Goal: Task Accomplishment & Management: Use online tool/utility

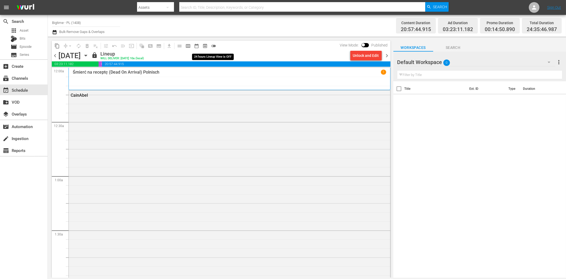
click at [213, 48] on span "toggle_off" at bounding box center [213, 45] width 5 height 5
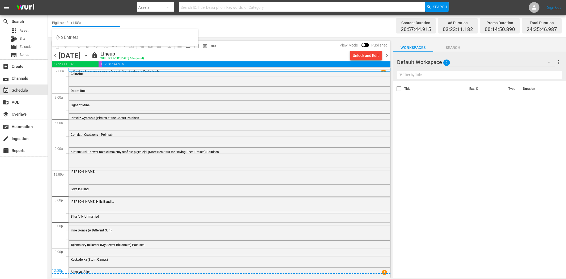
drag, startPoint x: 66, startPoint y: 22, endPoint x: 111, endPoint y: 23, distance: 44.9
click at [111, 23] on input "Bigtime - PL (1408)" at bounding box center [86, 22] width 68 height 13
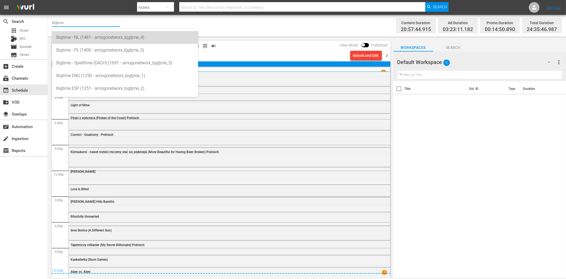
click at [99, 38] on div "Bigtime - NL (1481 - amogonetworx_bjgtjme_4)" at bounding box center [125, 37] width 138 height 13
type input "Bigtime - NL (1481 - amogonetworx_bjgtjme_4)"
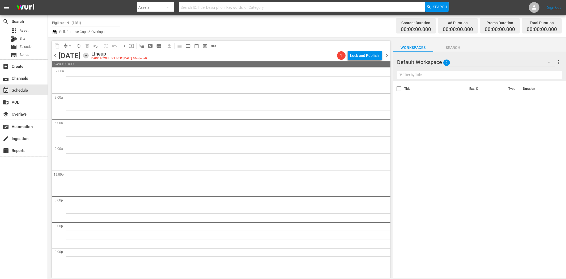
click at [89, 55] on icon "button" at bounding box center [86, 56] width 6 height 6
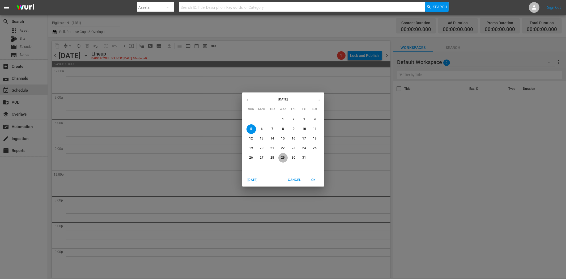
click at [281, 155] on p "29" at bounding box center [283, 157] width 4 height 5
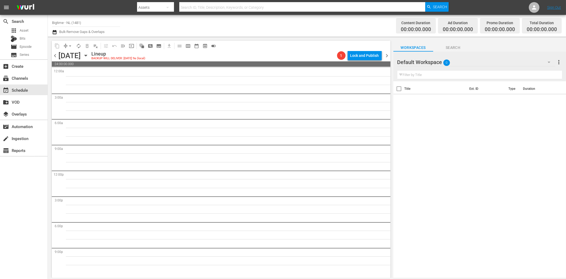
click at [89, 56] on icon "button" at bounding box center [86, 56] width 6 height 6
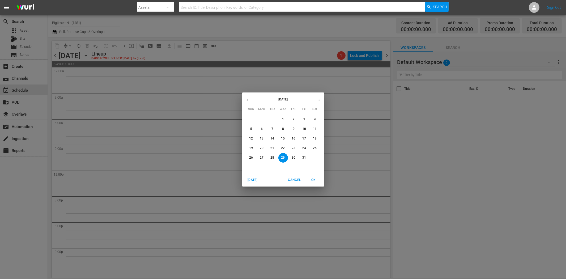
click at [246, 100] on icon "button" at bounding box center [247, 100] width 4 height 4
click at [263, 158] on p "29" at bounding box center [262, 157] width 4 height 5
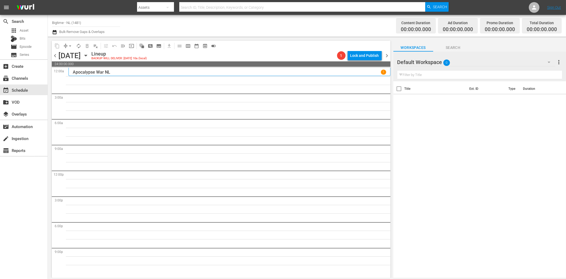
click at [547, 63] on icon "button" at bounding box center [549, 62] width 6 height 6
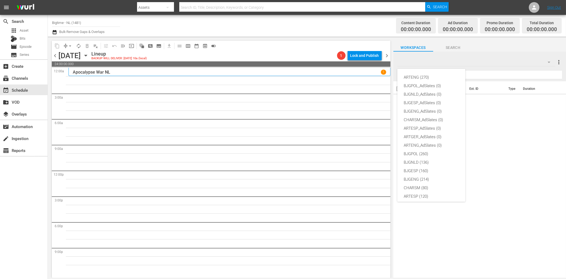
scroll to position [20, 0]
click at [430, 142] on div "BJGNLD (136)" at bounding box center [431, 142] width 55 height 8
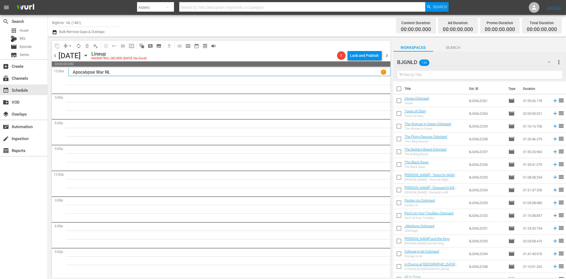
click at [426, 75] on input "text" at bounding box center [479, 75] width 165 height 8
paste input "Broke"
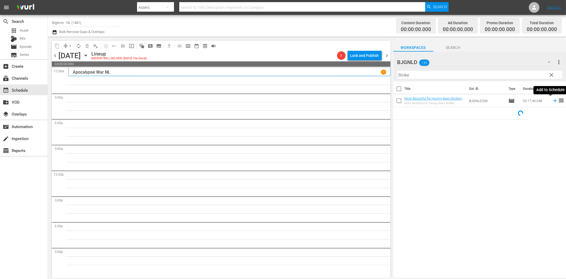
click at [552, 100] on icon at bounding box center [555, 101] width 6 height 6
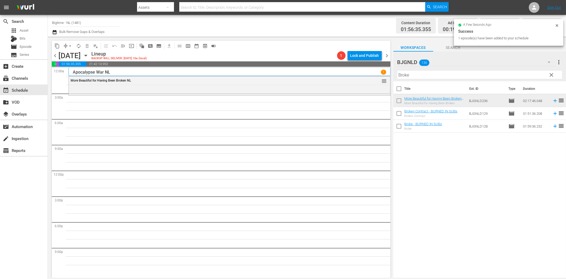
click at [410, 76] on input "Broke" at bounding box center [479, 75] width 165 height 8
paste input "In Circles"
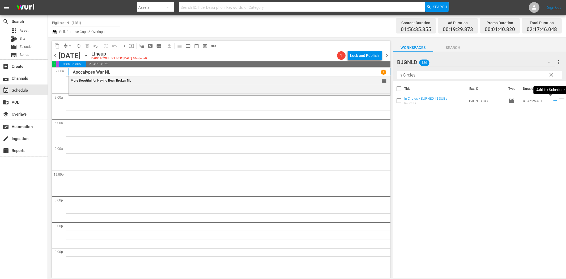
click at [552, 101] on icon at bounding box center [555, 101] width 6 height 6
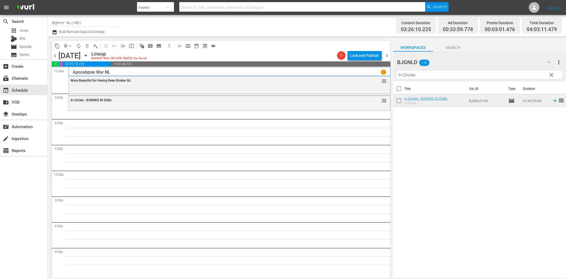
click at [412, 76] on input "In Circles" at bounding box center [479, 75] width 165 height 8
paste input "Octopus Pot"
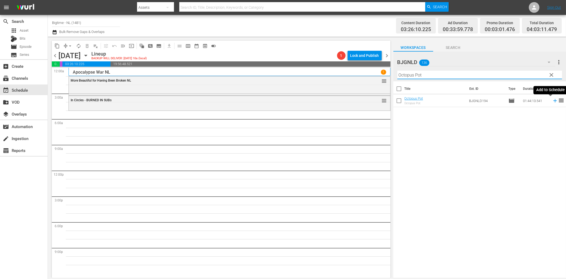
click at [552, 100] on icon at bounding box center [555, 101] width 6 height 6
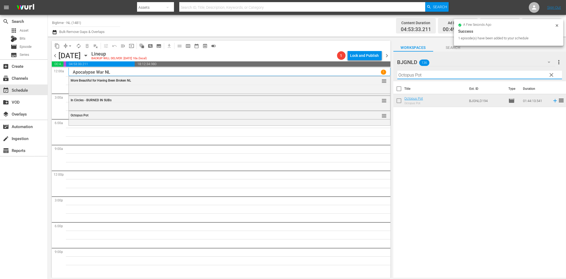
click at [406, 78] on input "Octopus Pot" at bounding box center [479, 75] width 165 height 8
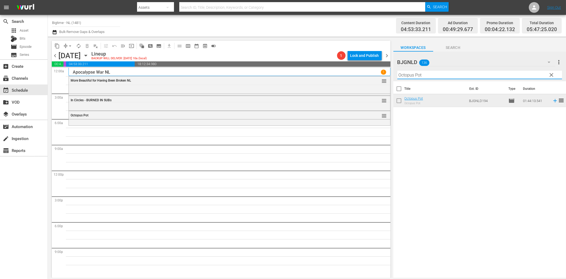
paste input "Promises"
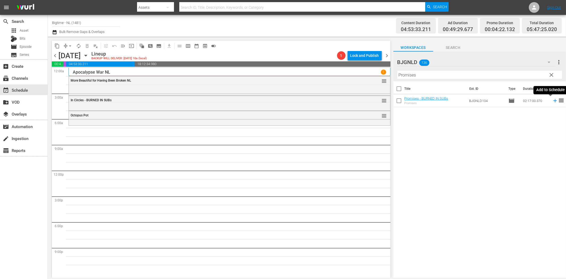
click at [552, 102] on icon at bounding box center [555, 101] width 6 height 6
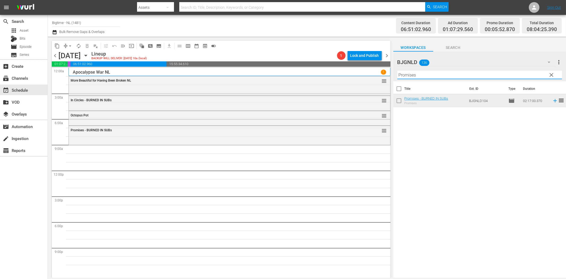
click at [417, 74] on input "Promises" at bounding box center [479, 75] width 165 height 8
paste input "The Dog [PERSON_NAME]"
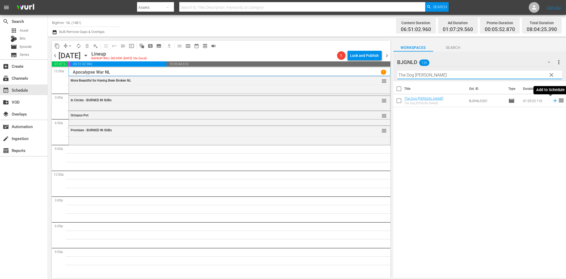
click at [552, 100] on icon at bounding box center [555, 101] width 6 height 6
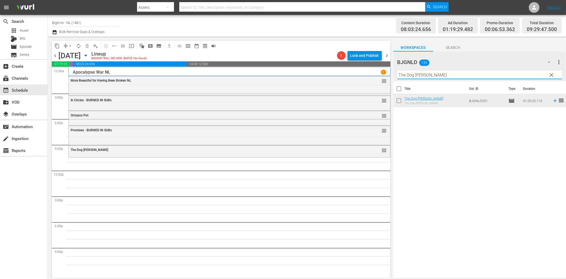
click at [405, 76] on input "The Dog [PERSON_NAME]" at bounding box center [479, 75] width 165 height 8
paste input "Sum of Existence"
click at [552, 100] on icon at bounding box center [555, 101] width 6 height 6
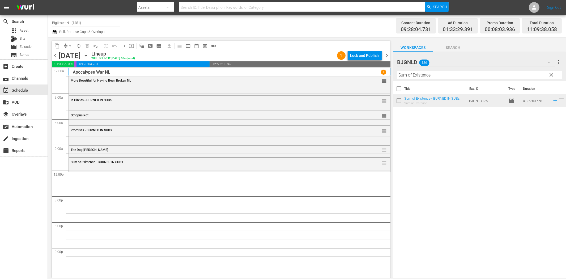
click at [404, 78] on input "Sum of Existence" at bounding box center [479, 75] width 165 height 8
paste input "Guardian"
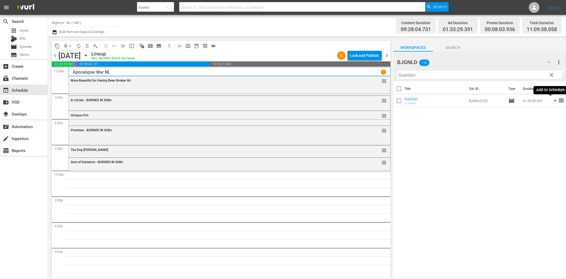
click at [552, 100] on icon at bounding box center [555, 101] width 6 height 6
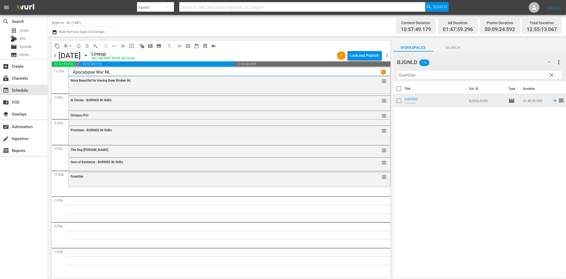
click at [437, 76] on input "Guardian" at bounding box center [479, 75] width 165 height 8
paste input "If You Only Knew"
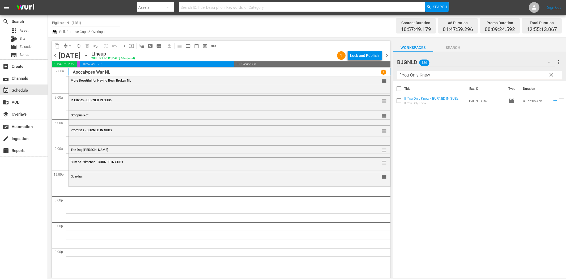
click at [552, 101] on icon at bounding box center [555, 101] width 6 height 6
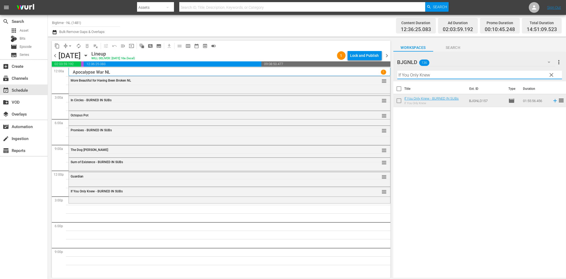
click at [426, 76] on input "If You Only Knew" at bounding box center [479, 75] width 165 height 8
paste input "Nobody's Angel"
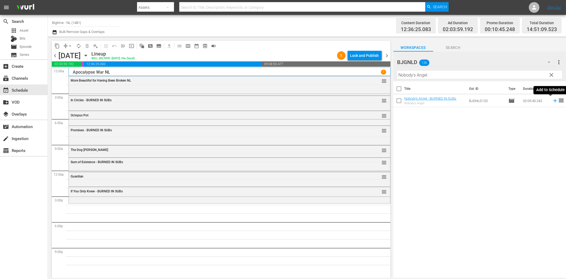
click at [552, 102] on icon at bounding box center [555, 101] width 6 height 6
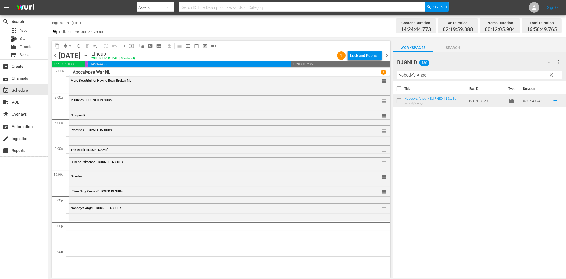
click at [422, 76] on input "Nobody's Angel" at bounding box center [479, 75] width 165 height 8
paste input "#EM3 (Eenie Meenie [PERSON_NAME])"
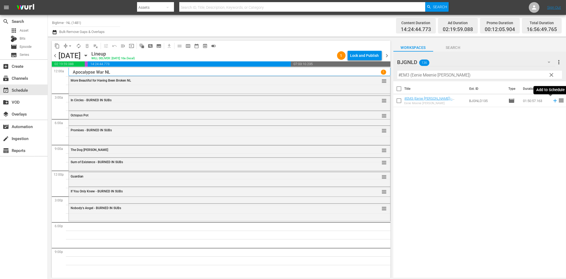
click at [552, 102] on icon at bounding box center [555, 101] width 6 height 6
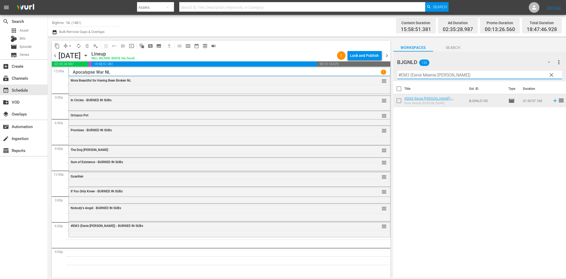
click at [428, 78] on input "#EM3 (Eenie Meenie [PERSON_NAME])" at bounding box center [479, 75] width 165 height 8
paste input "Blue: The American Dream"
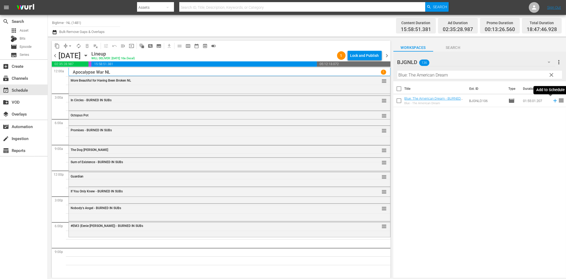
click at [552, 101] on icon at bounding box center [555, 101] width 6 height 6
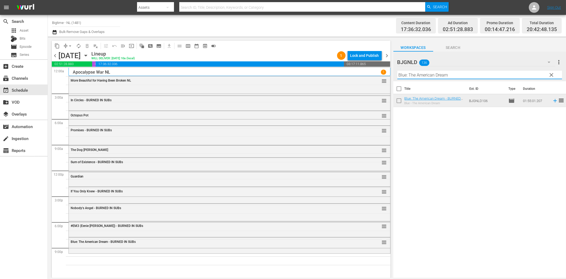
click at [470, 75] on input "Blue: The American Dream" at bounding box center [479, 75] width 165 height 8
paste input "ad People"
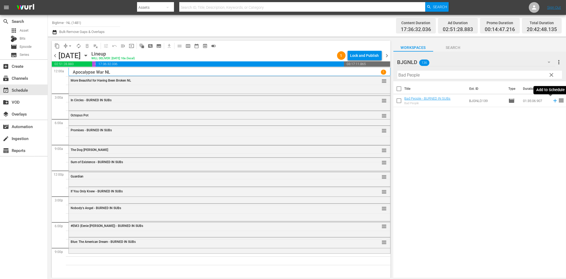
click at [553, 101] on icon at bounding box center [554, 100] width 3 height 3
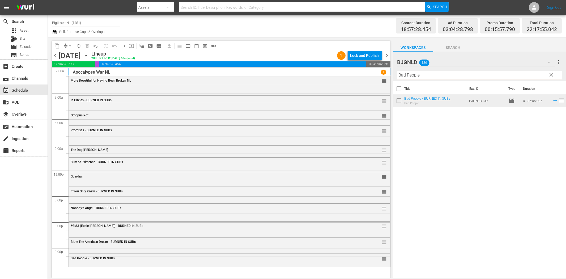
click at [408, 75] on input "Bad People" at bounding box center [479, 75] width 165 height 8
paste input "Lake Effects"
click at [552, 101] on icon at bounding box center [555, 101] width 6 height 6
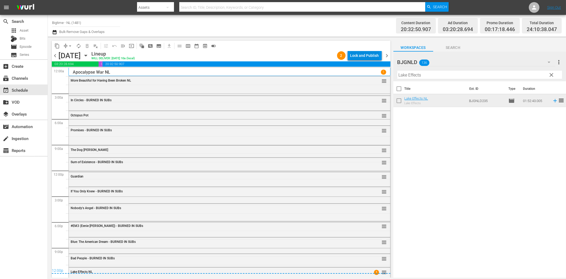
click at [366, 56] on div "Lock and Publish" at bounding box center [364, 56] width 29 height 10
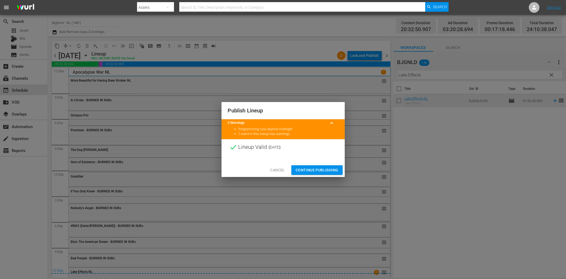
click at [323, 168] on span "Continue Publishing" at bounding box center [317, 170] width 43 height 7
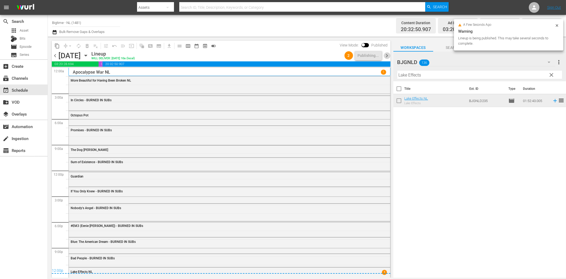
click at [387, 56] on span "chevron_right" at bounding box center [387, 55] width 7 height 7
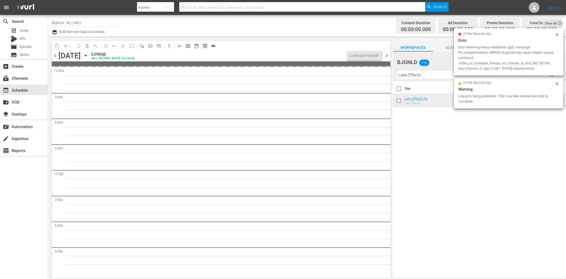
click at [428, 75] on input "Lake Effects" at bounding box center [479, 75] width 165 height 8
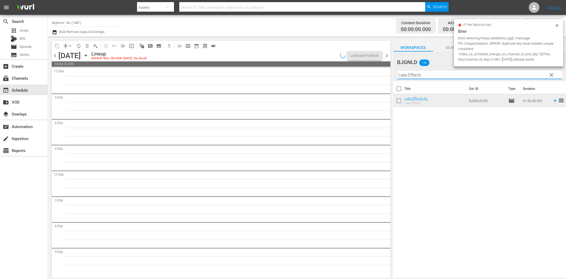
paste input "Subject 36"
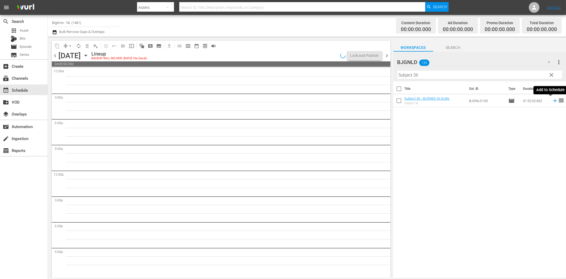
click at [552, 102] on icon at bounding box center [555, 101] width 6 height 6
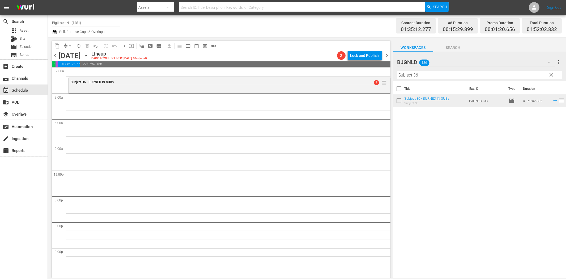
click at [410, 73] on input "Subject 36" at bounding box center [479, 75] width 165 height 8
paste input "Utopia Colorized"
click at [553, 100] on icon at bounding box center [554, 100] width 3 height 3
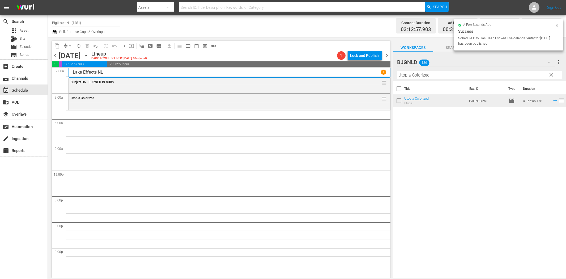
click at [421, 77] on input "Utopia Colorized" at bounding box center [479, 75] width 165 height 8
paste input "Finding Hope"
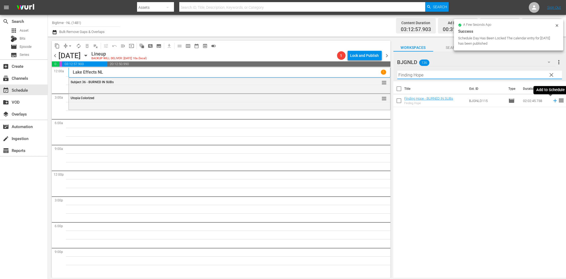
click at [552, 102] on icon at bounding box center [555, 101] width 6 height 6
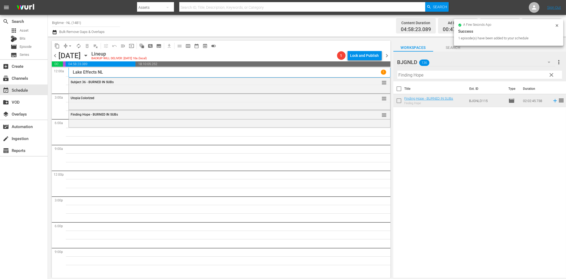
click at [412, 76] on input "Finding Hope" at bounding box center [479, 75] width 165 height 8
paste input "Clarity"
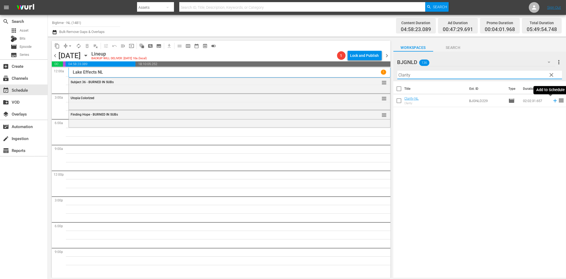
drag, startPoint x: 550, startPoint y: 102, endPoint x: 547, endPoint y: 103, distance: 3.2
click at [552, 102] on icon at bounding box center [555, 101] width 6 height 6
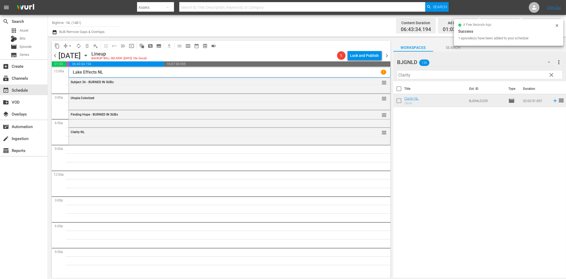
click at [413, 76] on input "Clarity" at bounding box center [479, 75] width 165 height 8
paste input "Pardon Us Colorized"
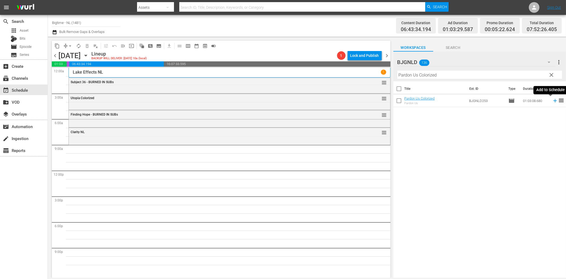
click at [552, 101] on icon at bounding box center [555, 101] width 6 height 6
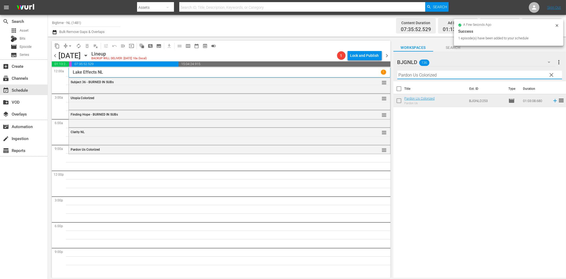
click at [411, 76] on input "Pardon Us Colorized" at bounding box center [479, 75] width 165 height 8
paste input "The Flying Deuce"
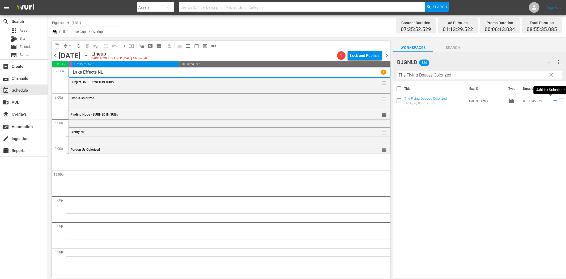
click at [552, 101] on icon at bounding box center [555, 101] width 6 height 6
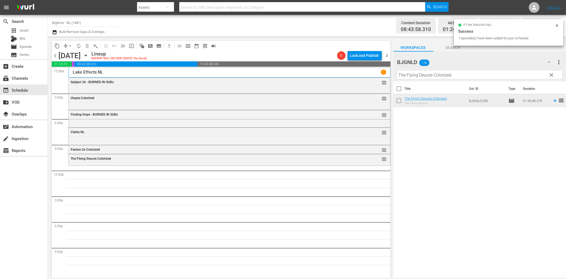
click at [417, 76] on input "The Flying Deuces Colorized" at bounding box center [479, 75] width 165 height 8
paste input "[PERSON_NAME] Hills Bandits"
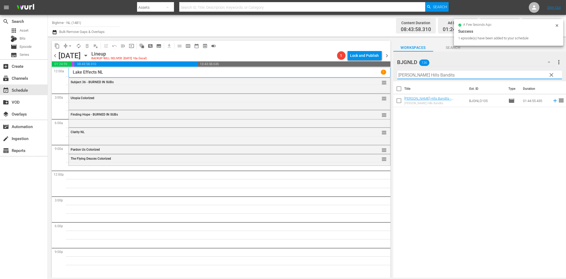
click at [552, 100] on icon at bounding box center [555, 101] width 6 height 6
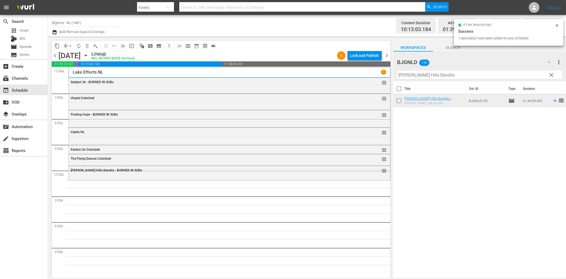
click at [401, 75] on input "[PERSON_NAME] Hills Bandits" at bounding box center [479, 75] width 165 height 8
paste input "CainAbel"
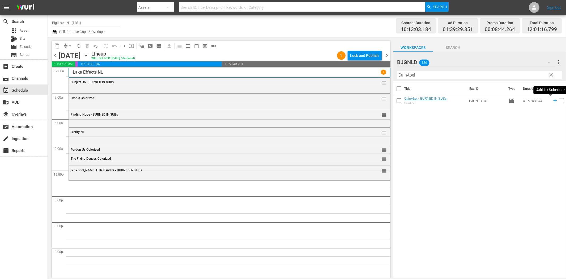
click at [553, 100] on icon at bounding box center [554, 100] width 3 height 3
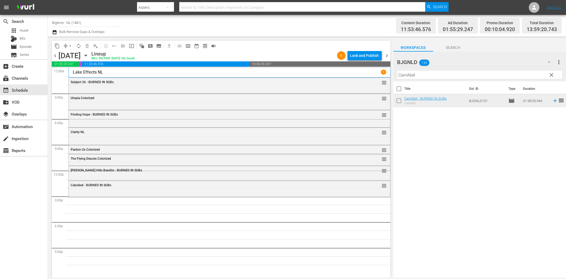
click at [435, 76] on input "CainAbel" at bounding box center [479, 75] width 165 height 8
paste input "Mind Blown"
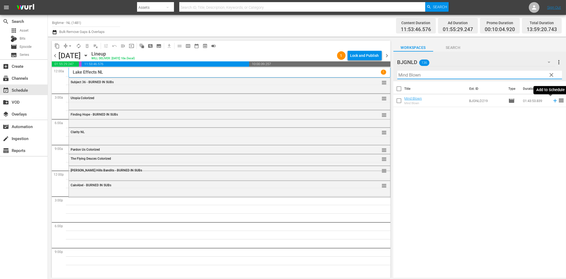
click at [552, 102] on icon at bounding box center [555, 101] width 6 height 6
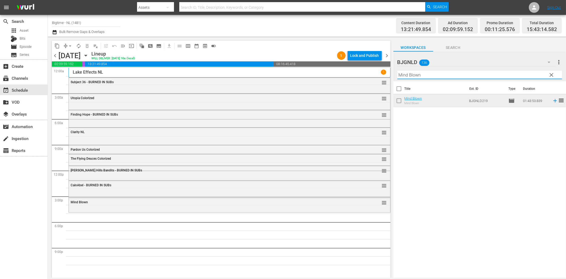
click at [408, 75] on input "Mind Blown" at bounding box center [479, 75] width 165 height 8
paste input "Forsaken So"
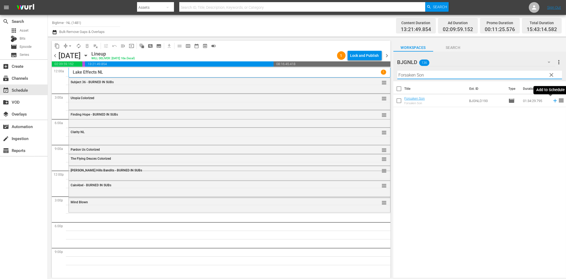
click at [553, 101] on icon at bounding box center [554, 100] width 3 height 3
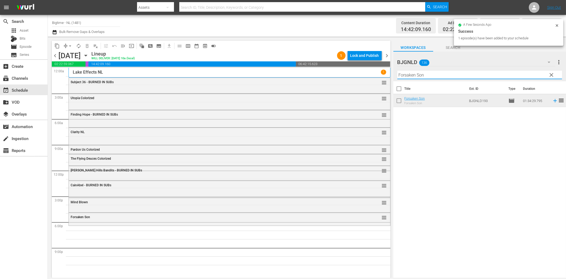
click at [420, 72] on input "Forsaken Son" at bounding box center [479, 75] width 165 height 8
paste input "Burn Your Name"
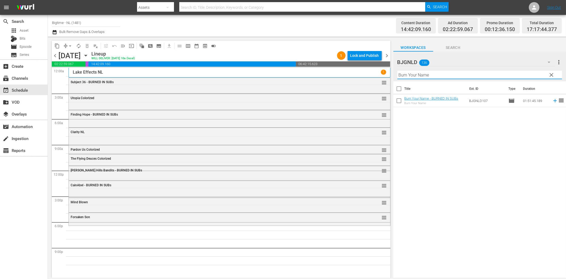
click at [553, 101] on icon at bounding box center [554, 100] width 3 height 3
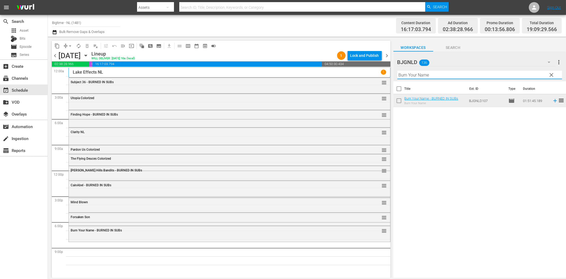
click at [415, 76] on input "Burn Your Name" at bounding box center [479, 75] width 165 height 8
paste input "Executor"
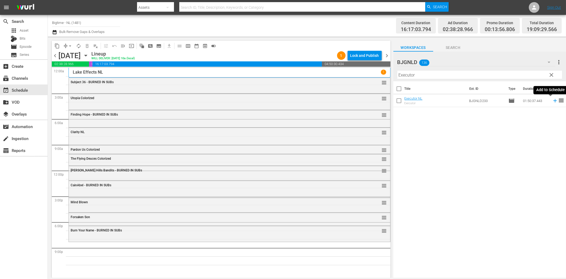
click at [552, 102] on icon at bounding box center [555, 101] width 6 height 6
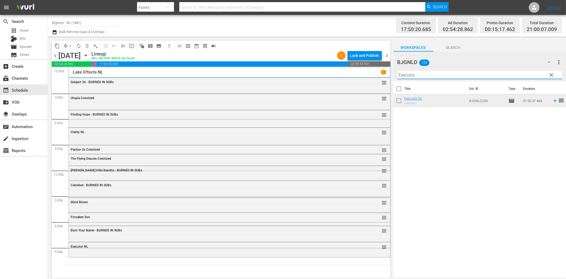
click at [443, 76] on input "Executor" at bounding box center [479, 75] width 165 height 8
paste input "Grief"
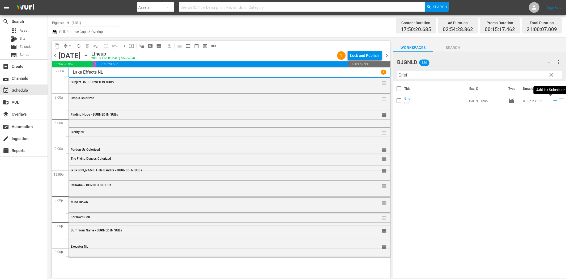
click at [552, 101] on icon at bounding box center [555, 101] width 6 height 6
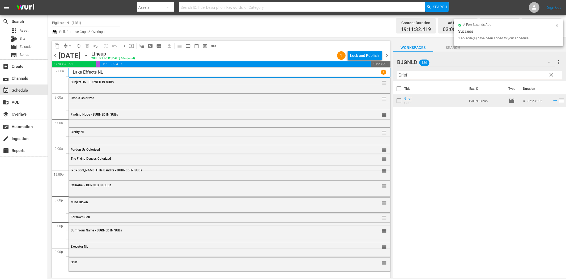
click at [419, 75] on input "Grief" at bounding box center [479, 75] width 165 height 8
paste input "Appleton"
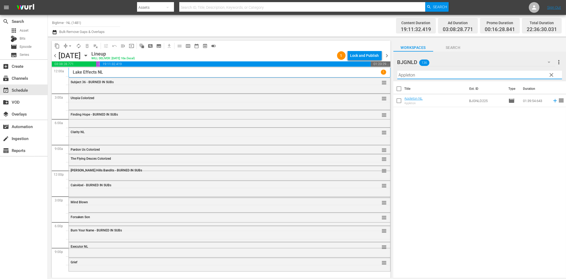
click at [553, 101] on icon at bounding box center [555, 101] width 6 height 6
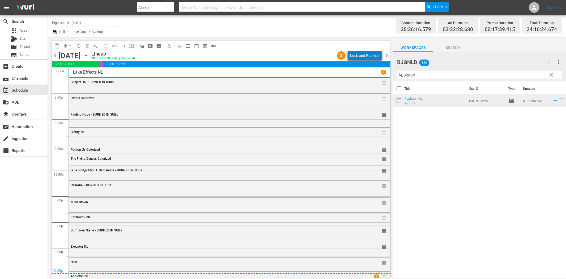
click at [373, 53] on div "Lock and Publish" at bounding box center [364, 56] width 29 height 10
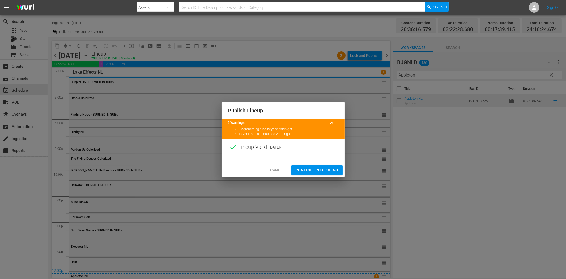
click at [316, 168] on span "Continue Publishing" at bounding box center [317, 170] width 43 height 7
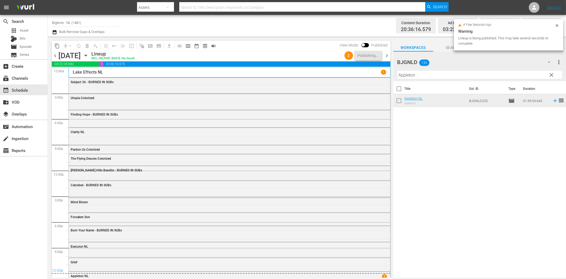
drag, startPoint x: 389, startPoint y: 56, endPoint x: 388, endPoint y: 68, distance: 12.5
click at [388, 56] on span "chevron_right" at bounding box center [387, 55] width 7 height 7
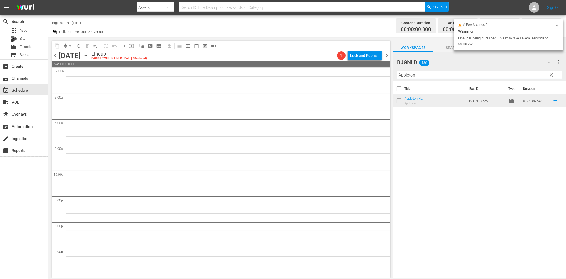
click at [419, 78] on input "Appleton" at bounding box center [479, 75] width 165 height 8
paste input "2nd Chance for Christmas"
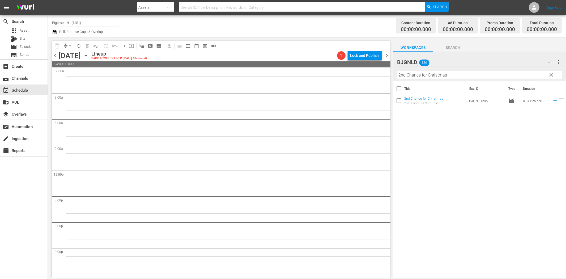
click at [552, 102] on icon at bounding box center [555, 101] width 6 height 6
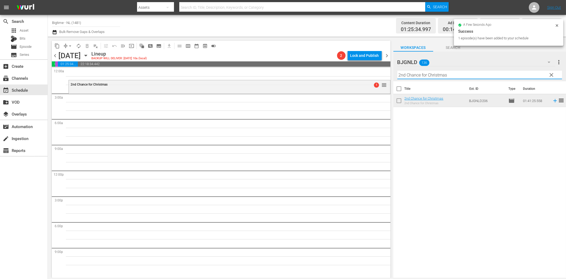
click at [422, 73] on input "2nd Chance for Christmas" at bounding box center [479, 75] width 165 height 8
paste input "The Hardest Thing"
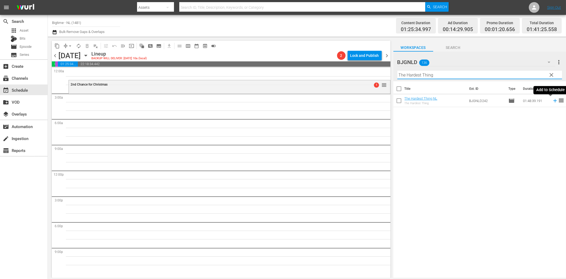
click at [553, 102] on icon at bounding box center [554, 100] width 3 height 3
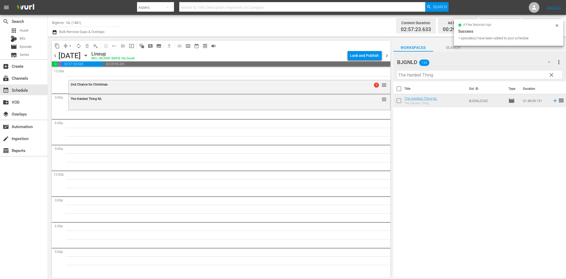
click at [438, 75] on input "The Hardest Thing" at bounding box center [479, 75] width 165 height 8
paste input "Philadelphia Experiment"
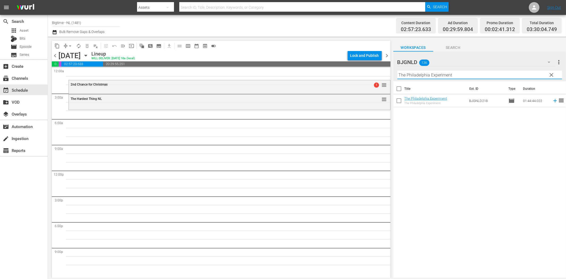
click at [552, 100] on icon at bounding box center [555, 101] width 6 height 6
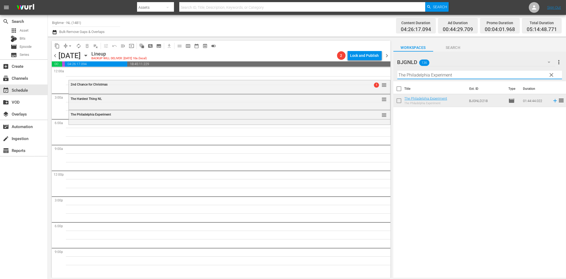
click at [423, 75] on input "The Philadelphia Experiment" at bounding box center [479, 75] width 165 height 8
paste input "Fast and Frantic"
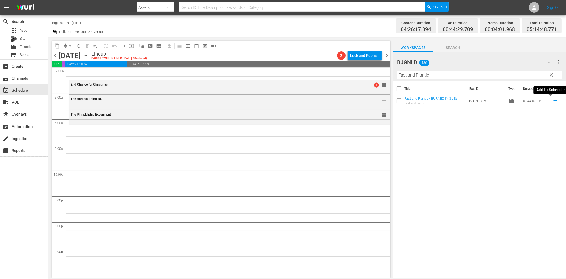
drag, startPoint x: 551, startPoint y: 100, endPoint x: 548, endPoint y: 102, distance: 3.9
click at [552, 100] on icon at bounding box center [555, 101] width 6 height 6
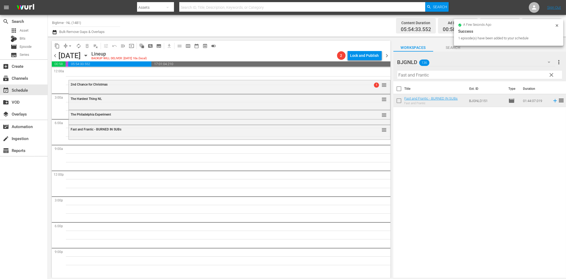
click at [444, 77] on input "Fast and Frantic" at bounding box center [479, 75] width 165 height 8
paste input "IRL (In Real Life)"
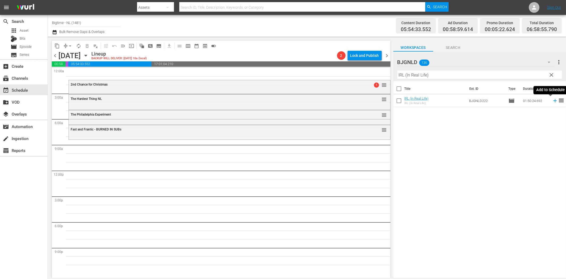
click at [552, 100] on icon at bounding box center [555, 101] width 6 height 6
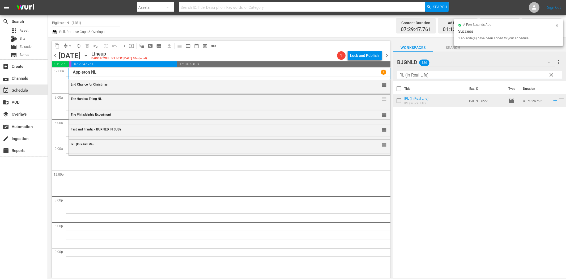
click at [439, 74] on input "IRL (In Real Life)" at bounding box center [479, 75] width 165 height 8
paste input "More Beautiful for Having Been Broken"
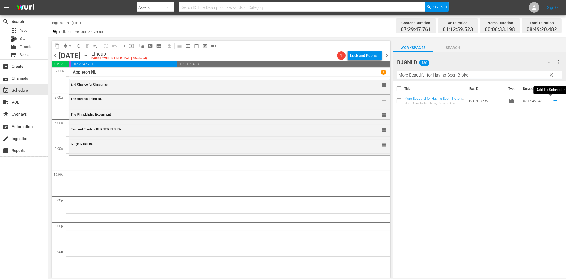
click at [552, 102] on icon at bounding box center [555, 101] width 6 height 6
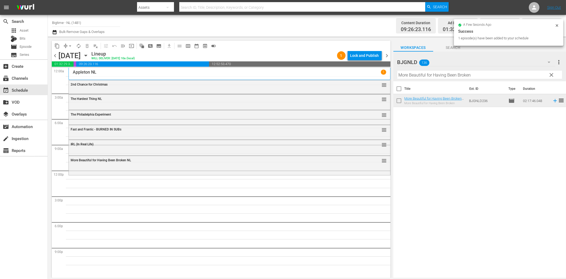
click at [441, 78] on input "More Beautiful for Having Been Broken" at bounding box center [479, 75] width 165 height 8
paste input "Broken Contract"
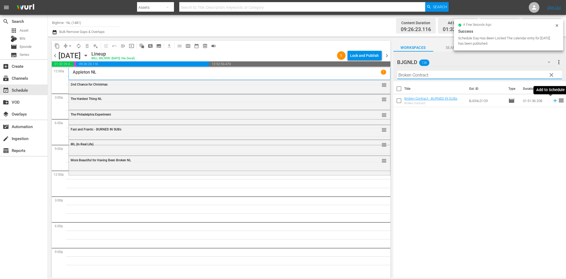
click at [552, 103] on icon at bounding box center [555, 101] width 6 height 6
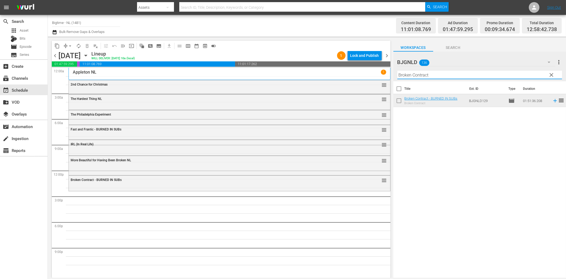
click at [412, 73] on input "Broken Contract" at bounding box center [479, 75] width 165 height 8
paste input "Hope"
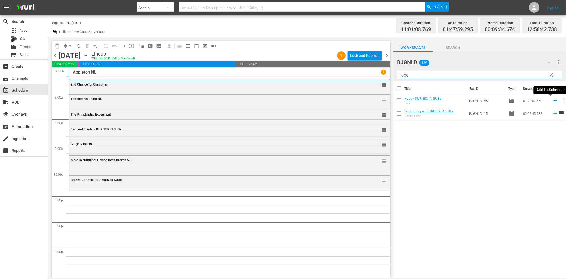
click at [552, 101] on icon at bounding box center [555, 101] width 6 height 6
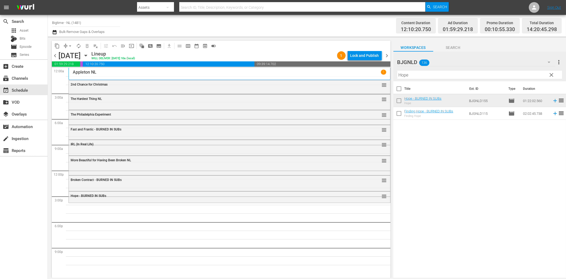
click at [403, 76] on input "Hope" at bounding box center [479, 75] width 165 height 8
paste input "Admins"
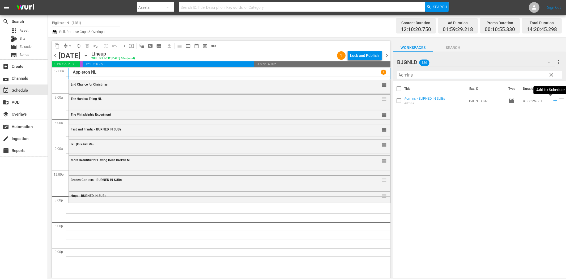
click at [553, 100] on icon at bounding box center [554, 100] width 3 height 3
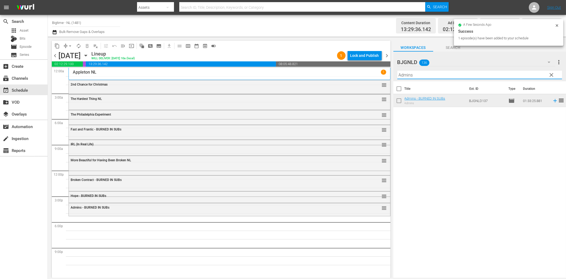
click at [444, 73] on input "Admins" at bounding box center [479, 75] width 165 height 8
paste input "Ready, Willing and Able"
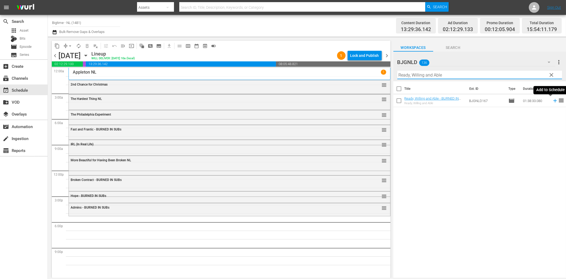
click at [552, 101] on icon at bounding box center [555, 101] width 6 height 6
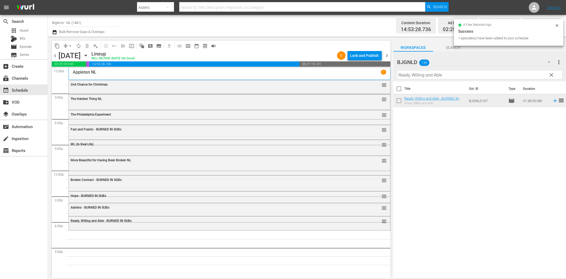
click at [411, 73] on input "Ready, Willing and Able" at bounding box center [479, 75] width 165 height 8
paste input "The Menkoff Method"
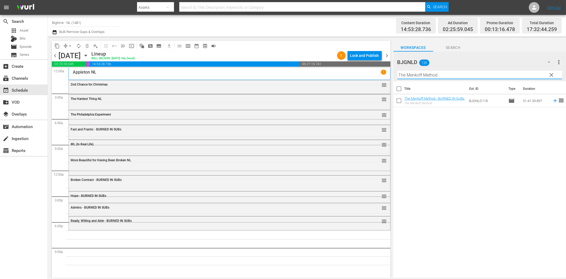
click at [553, 101] on icon at bounding box center [554, 100] width 3 height 3
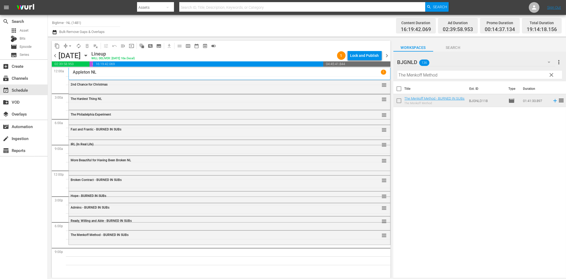
click at [440, 74] on input "The Menkoff Method" at bounding box center [479, 75] width 165 height 8
paste input "o Love is Enemy of the Great Dull Voi"
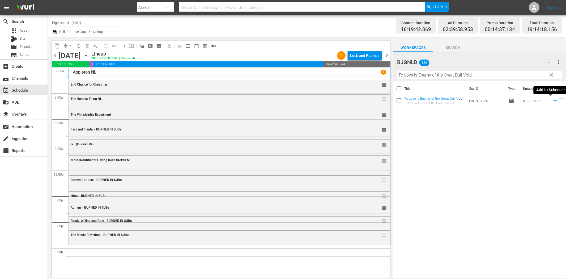
click at [553, 100] on icon at bounding box center [554, 100] width 3 height 3
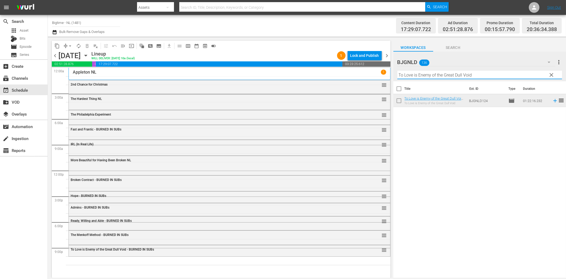
click at [415, 76] on input "To Love is Enemy of the Great Dull Void" at bounding box center [479, 75] width 165 height 8
paste input "he Fat Boy Chronicles"
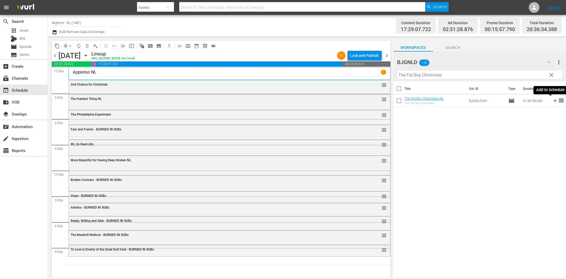
click at [552, 99] on icon at bounding box center [555, 101] width 6 height 6
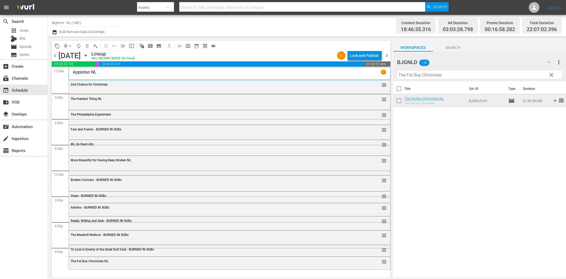
click at [425, 78] on input "The Fat Boy Chronicles" at bounding box center [479, 75] width 165 height 8
paste input "Riding 79 (Beach Love)"
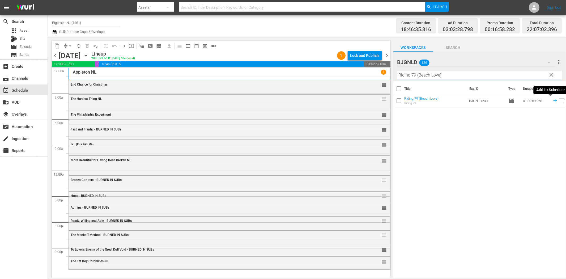
click at [552, 99] on icon at bounding box center [555, 101] width 6 height 6
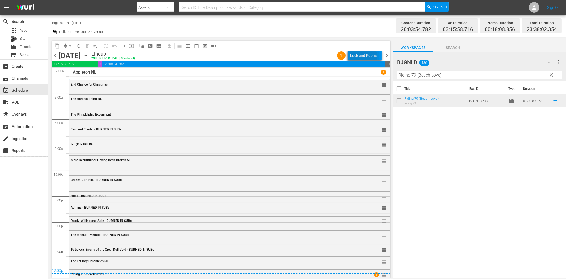
click at [358, 58] on div "Lock and Publish" at bounding box center [364, 56] width 29 height 10
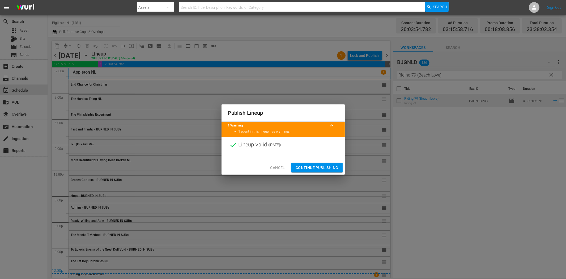
click at [319, 167] on span "Continue Publishing" at bounding box center [317, 167] width 43 height 7
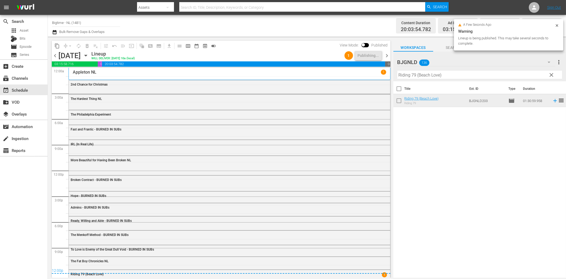
click at [384, 57] on span "chevron_right" at bounding box center [387, 55] width 7 height 7
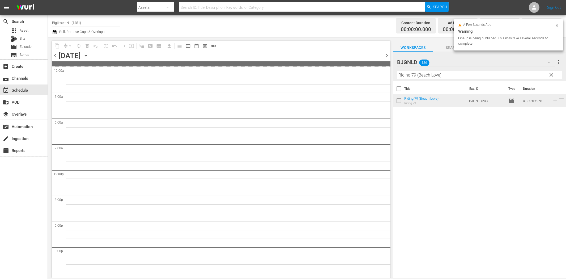
click at [413, 76] on input "Riding 79 (Beach Love)" at bounding box center [479, 75] width 165 height 8
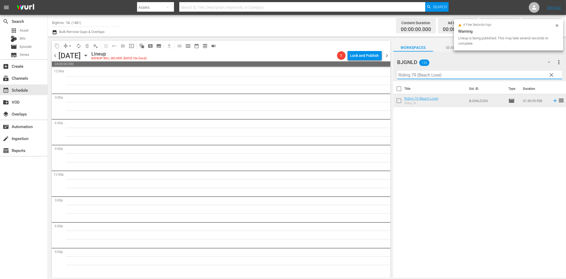
paste input "Eternal Code"
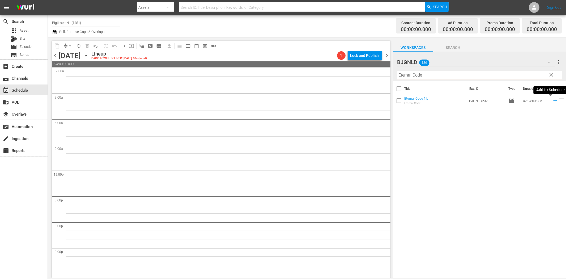
click at [552, 100] on icon at bounding box center [555, 101] width 6 height 6
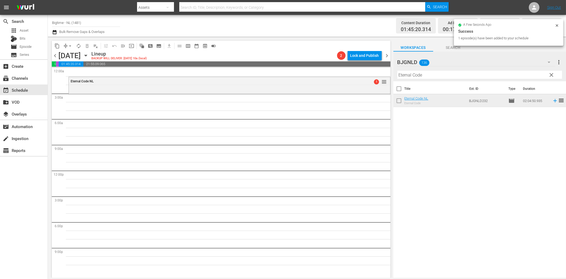
click at [409, 78] on input "Eternal Code" at bounding box center [479, 75] width 165 height 8
paste input "The Kiss of [DEMOGRAPHIC_DATA] X"
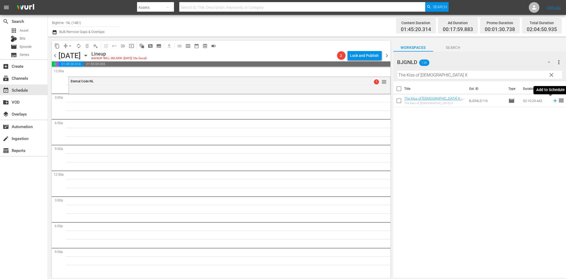
click at [553, 100] on icon at bounding box center [554, 100] width 3 height 3
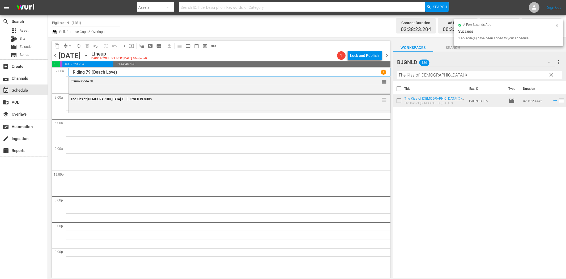
click at [416, 77] on input "The Kiss of [DEMOGRAPHIC_DATA] X" at bounding box center [479, 75] width 165 height 8
paste input "Waking [PERSON_NAME]"
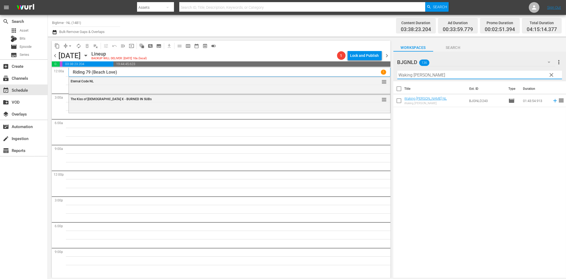
click at [552, 100] on icon at bounding box center [555, 101] width 6 height 6
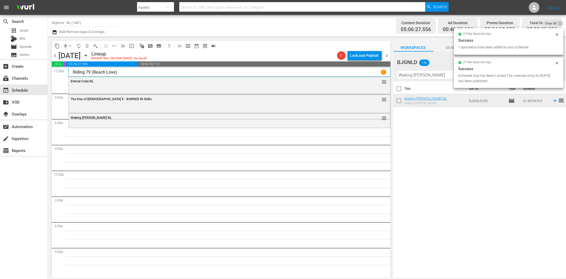
click at [428, 75] on input "Waking [PERSON_NAME]" at bounding box center [479, 75] width 165 height 8
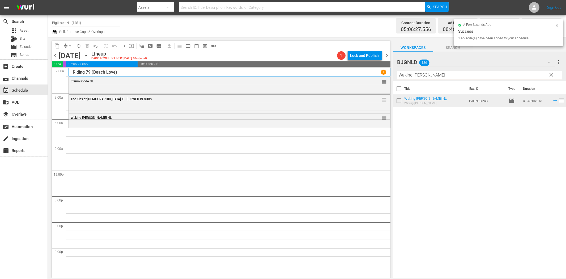
paste input "Jitterbugs Colorize"
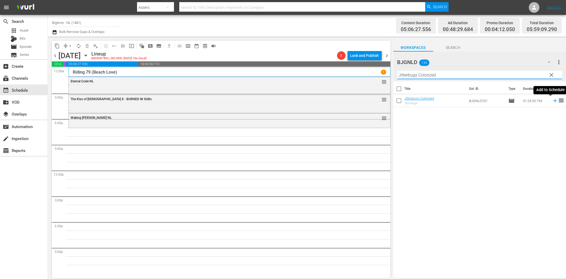
click at [552, 100] on icon at bounding box center [555, 101] width 6 height 6
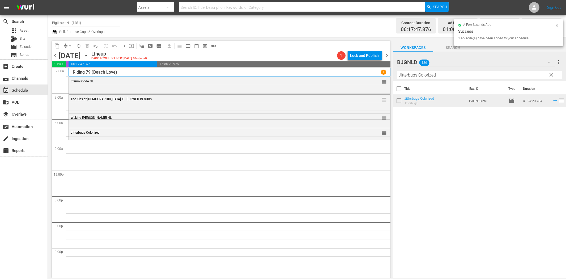
click at [402, 76] on input "Jitterbugs Colorized" at bounding box center [479, 75] width 165 height 8
paste input "Someone I Used to Know"
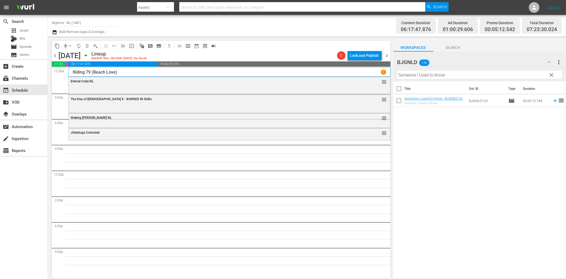
click at [552, 100] on icon at bounding box center [555, 101] width 6 height 6
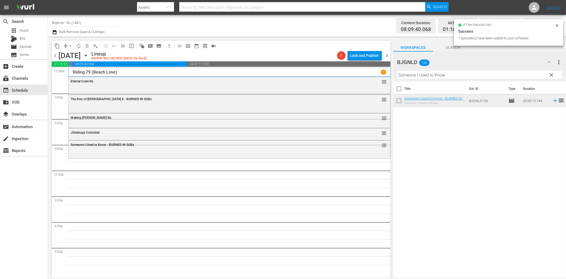
click at [429, 74] on input "Someone I Used to Know" at bounding box center [479, 75] width 165 height 8
paste input "House on Rockingham"
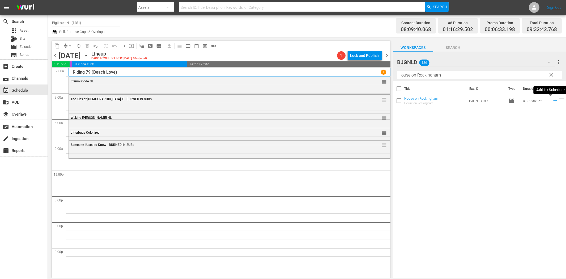
click at [553, 100] on icon at bounding box center [555, 101] width 6 height 6
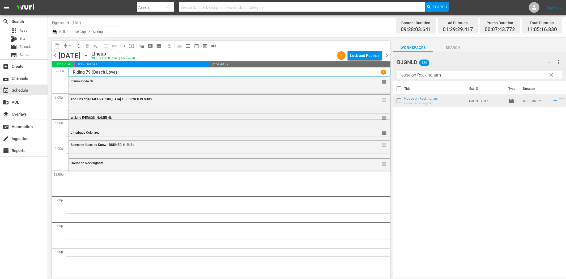
click at [418, 78] on input "House on Rockingham" at bounding box center [479, 75] width 165 height 8
paste input "The Woman in Green Colorized"
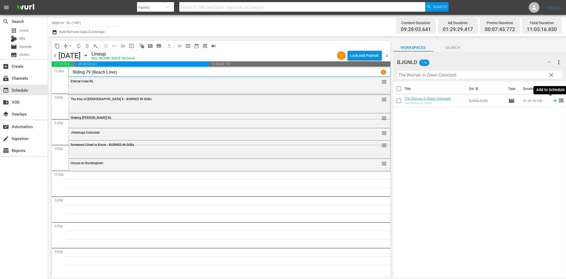
click at [552, 100] on icon at bounding box center [555, 101] width 6 height 6
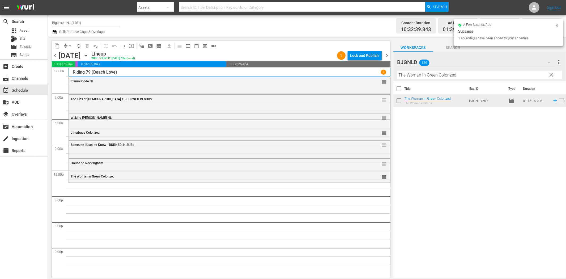
click at [419, 74] on input "The Woman in Green Colorized" at bounding box center [479, 75] width 165 height 8
paste input "[GEOGRAPHIC_DATA]"
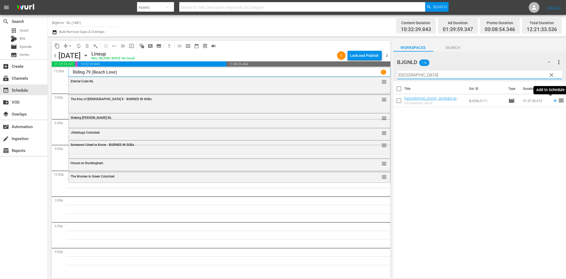
click at [552, 102] on icon at bounding box center [555, 101] width 6 height 6
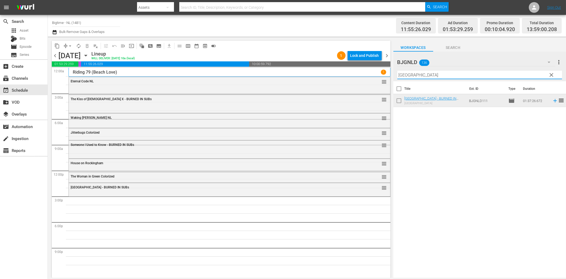
click at [434, 76] on input "[GEOGRAPHIC_DATA]" at bounding box center [479, 75] width 165 height 8
paste input "Living with the Dead: A Love Stor"
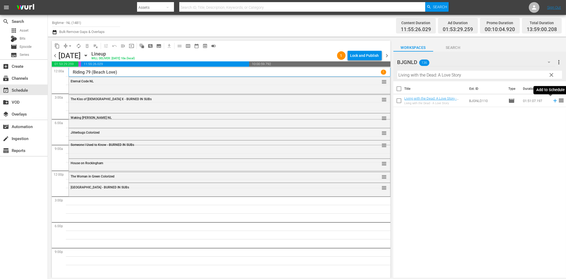
click at [552, 100] on icon at bounding box center [555, 101] width 6 height 6
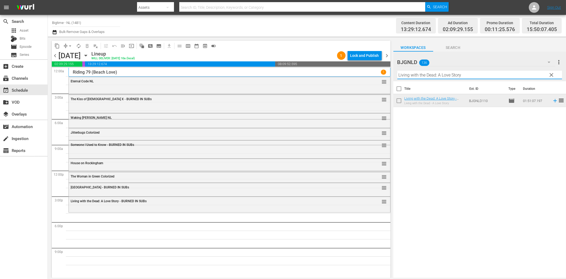
click at [429, 75] on input "Living with the Dead: A Love Story" at bounding box center [479, 75] width 165 height 8
paste input "Earthstorm"
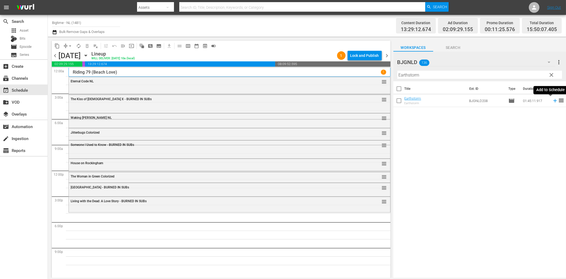
click at [552, 100] on icon at bounding box center [555, 101] width 6 height 6
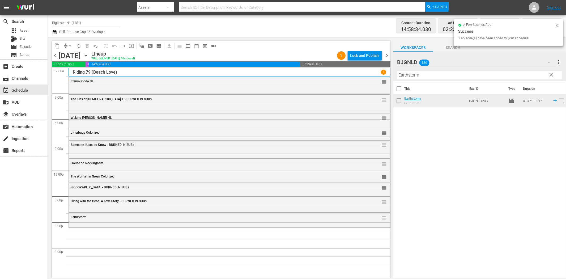
click at [431, 71] on input "Earthstorm" at bounding box center [479, 75] width 165 height 8
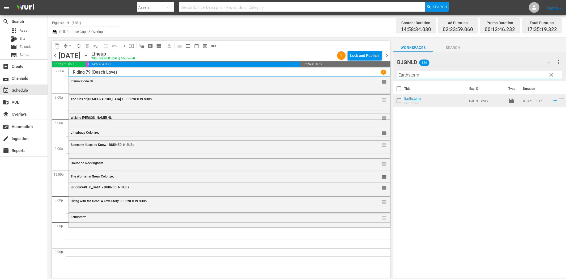
paste input "Ice Twisters"
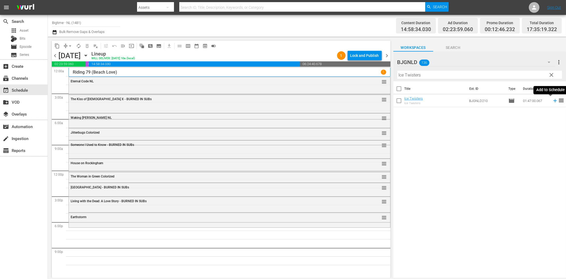
click at [552, 102] on icon at bounding box center [555, 101] width 6 height 6
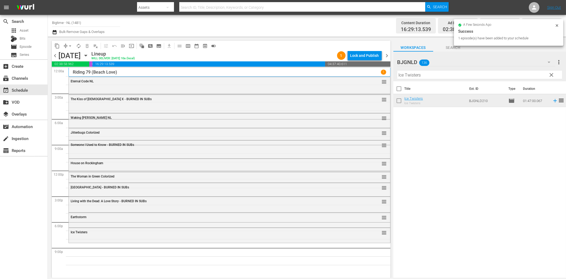
click at [424, 74] on input "Ice Twisters" at bounding box center [479, 75] width 165 height 8
paste input "[PERSON_NAME] - Terror by Night Colorized"
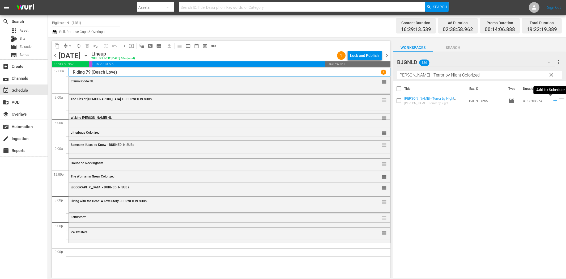
click at [552, 99] on icon at bounding box center [555, 101] width 6 height 6
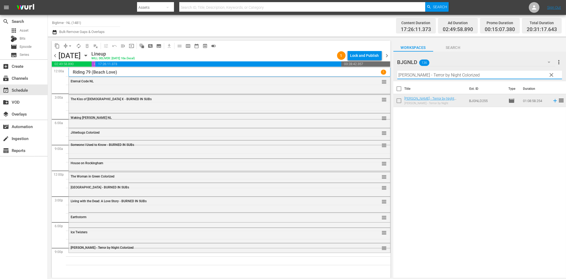
click at [424, 76] on input "[PERSON_NAME] - Terror by Night Colorized" at bounding box center [479, 75] width 165 height 8
paste input "Death's Door"
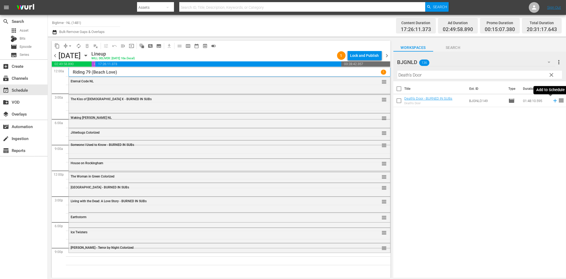
click at [552, 101] on icon at bounding box center [555, 101] width 6 height 6
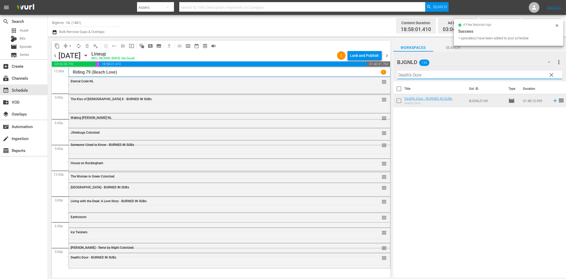
click at [435, 76] on input "Death's Door" at bounding box center [479, 75] width 165 height 8
paste input "If I Tell You I Have To Kill You"
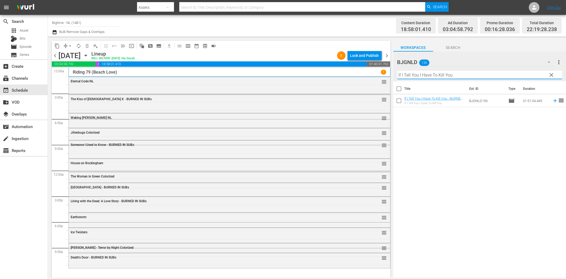
click at [552, 100] on icon at bounding box center [555, 101] width 6 height 6
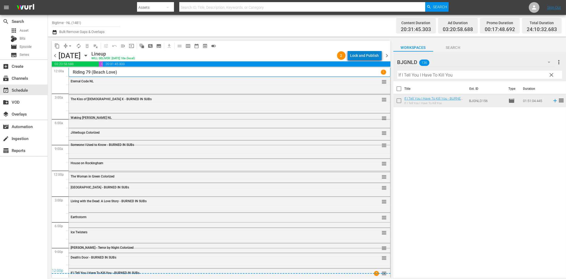
click at [375, 54] on div "Lock and Publish" at bounding box center [364, 56] width 29 height 10
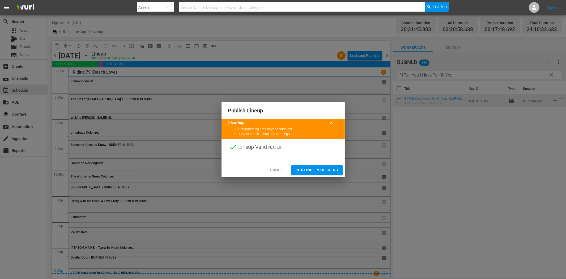
click at [326, 170] on span "Continue Publishing" at bounding box center [317, 170] width 43 height 7
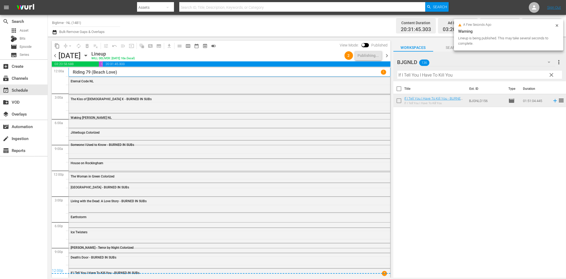
click at [388, 54] on span "chevron_right" at bounding box center [387, 55] width 7 height 7
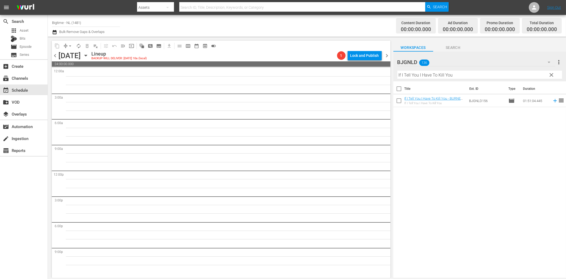
click at [436, 78] on input "If I Tell You I Have To Kill You" at bounding box center [479, 75] width 165 height 8
paste input "Without Warrant"
click at [552, 101] on icon at bounding box center [555, 101] width 6 height 6
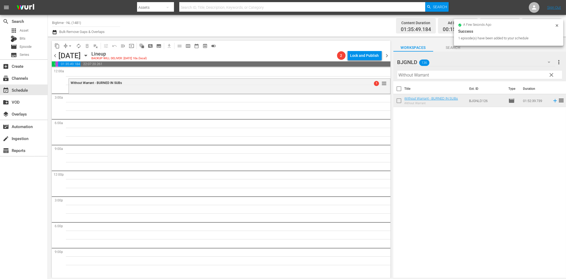
click at [416, 71] on input "Without Warrant" at bounding box center [479, 75] width 165 height 8
paste input "12 Disasters"
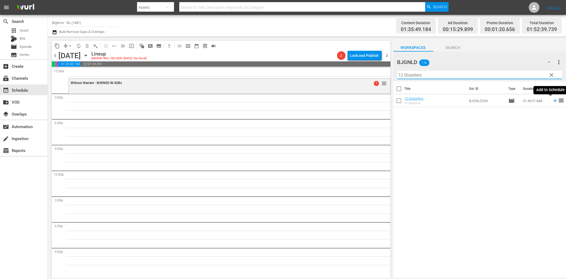
click at [552, 100] on icon at bounding box center [555, 101] width 6 height 6
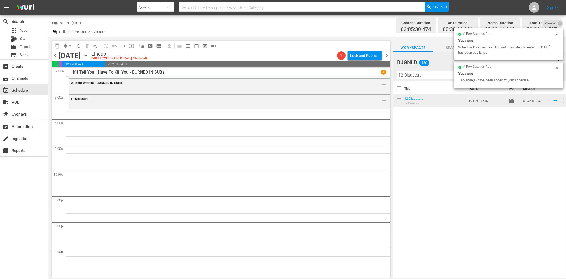
click at [434, 76] on input "12 Disasters" at bounding box center [479, 75] width 165 height 8
paste input "All About [PERSON_NAME]"
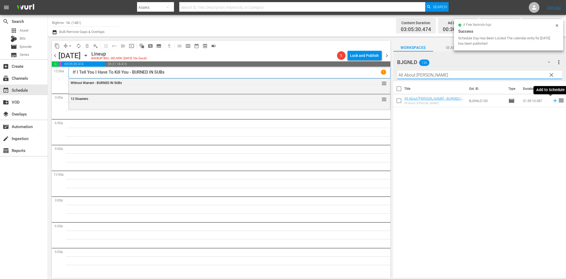
click at [553, 101] on icon at bounding box center [554, 100] width 3 height 3
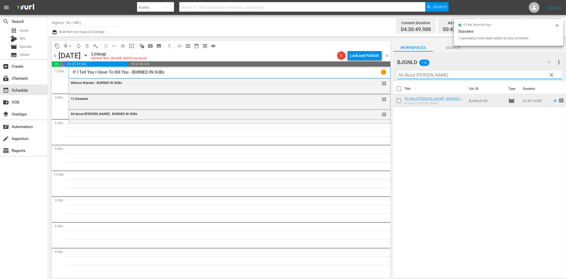
click at [406, 74] on input "All About [PERSON_NAME]" at bounding box center [479, 75] width 165 height 8
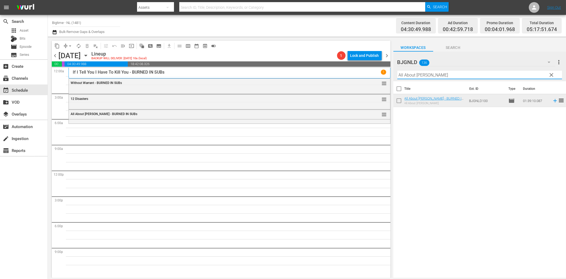
click at [406, 74] on input "All About [PERSON_NAME]" at bounding box center [479, 75] width 165 height 8
paste input "Maybe I'm Fine"
click at [552, 100] on icon at bounding box center [555, 101] width 6 height 6
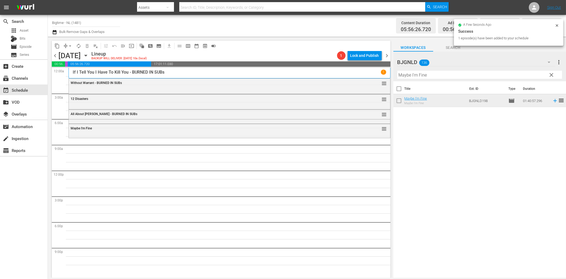
click at [420, 75] on input "Maybe I'm Fine" at bounding box center [479, 75] width 165 height 8
paste input "Wedding Swingers"
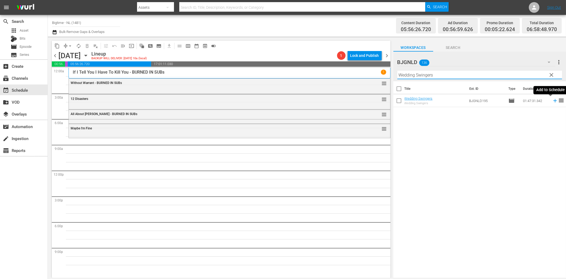
click at [552, 101] on icon at bounding box center [555, 101] width 6 height 6
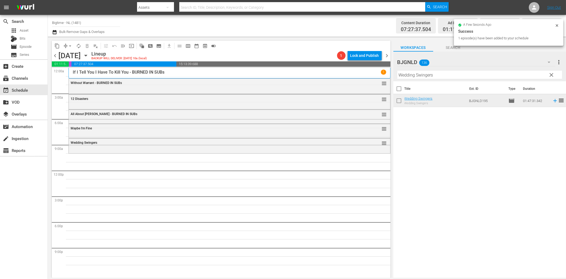
click at [410, 74] on input "Wedding Swingers" at bounding box center [479, 75] width 165 height 8
paste input "Bittersweet [DATE]"
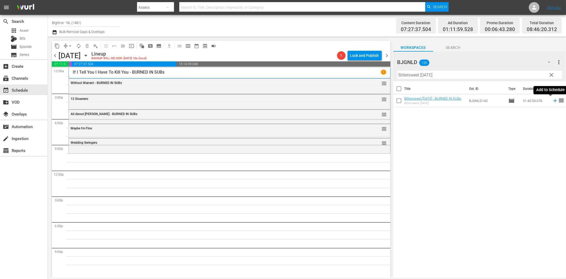
drag, startPoint x: 551, startPoint y: 100, endPoint x: 548, endPoint y: 101, distance: 3.0
click at [553, 100] on icon at bounding box center [554, 100] width 3 height 3
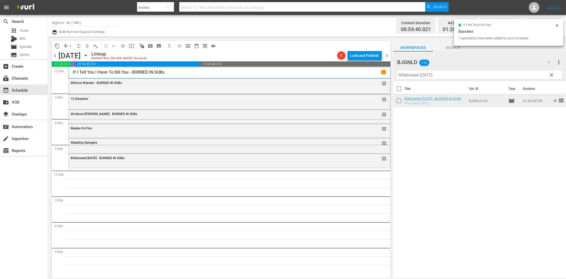
click at [407, 76] on input "Bittersweet [DATE]" at bounding box center [479, 75] width 165 height 8
paste input "The Bulldog Breed Colorized"
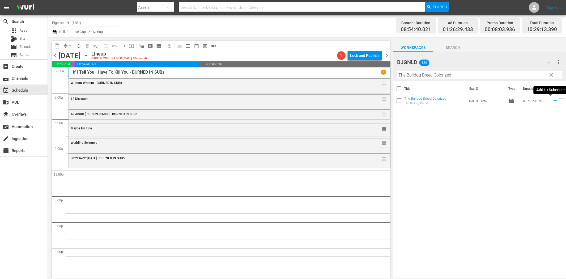
click at [552, 101] on icon at bounding box center [555, 101] width 6 height 6
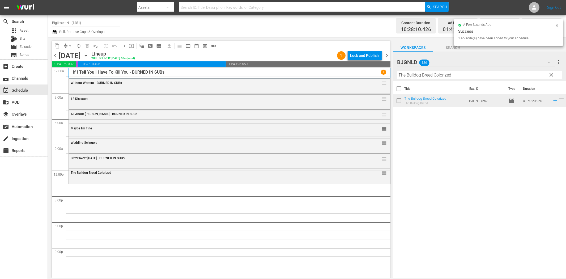
click at [424, 75] on input "The Bulldog Breed Colorized" at bounding box center [479, 75] width 165 height 8
paste input "Comfort"
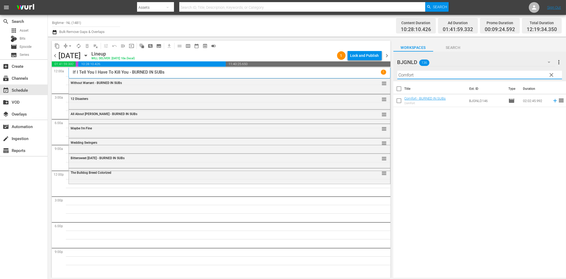
click at [553, 101] on icon at bounding box center [554, 100] width 3 height 3
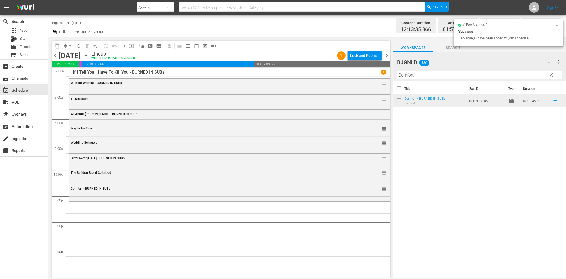
click at [437, 75] on input "Comfort" at bounding box center [479, 75] width 165 height 8
paste input "Off The Menu"
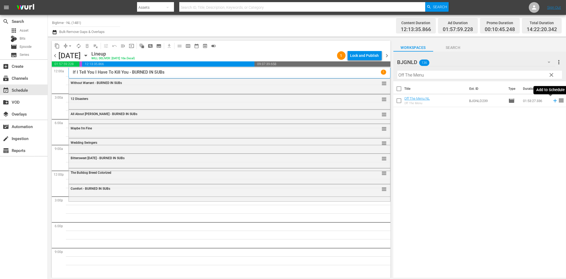
click at [553, 99] on icon at bounding box center [554, 100] width 3 height 3
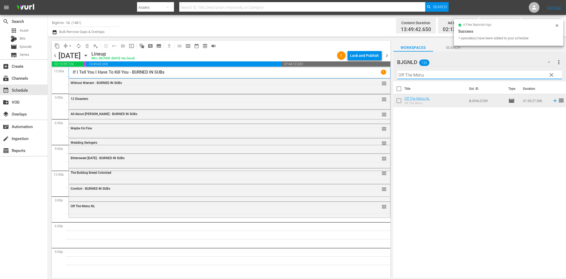
click at [450, 76] on input "Off The Menu" at bounding box center [479, 75] width 165 height 8
paste input "Past Present Future"
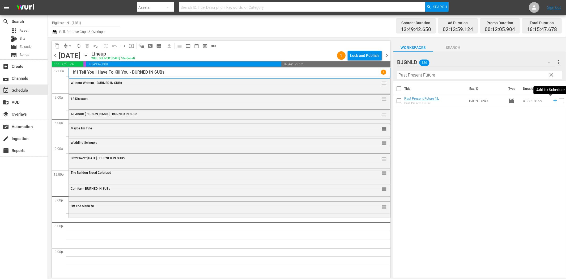
click at [552, 101] on icon at bounding box center [555, 101] width 6 height 6
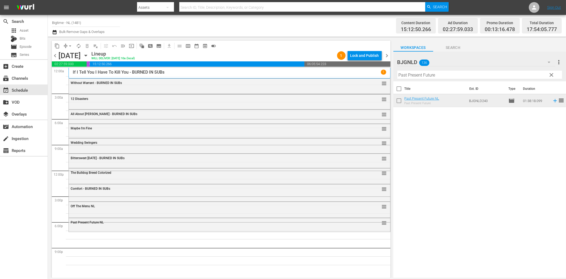
click at [419, 74] on input "Past Present Future" at bounding box center [479, 75] width 165 height 8
paste input "American Sophomo"
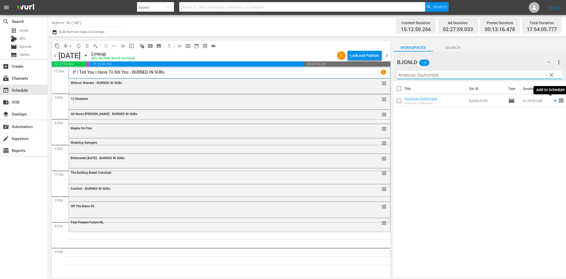
drag, startPoint x: 550, startPoint y: 101, endPoint x: 519, endPoint y: 109, distance: 32.8
click at [552, 101] on icon at bounding box center [555, 101] width 6 height 6
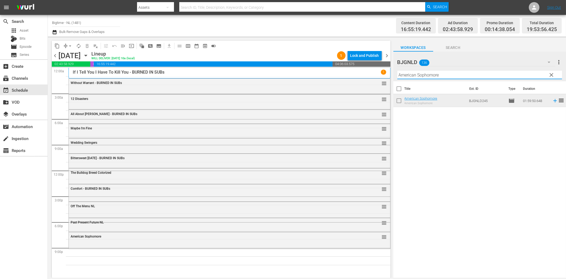
click at [478, 75] on input "American Sophomore" at bounding box center [479, 75] width 165 height 8
paste input "Rum Runners"
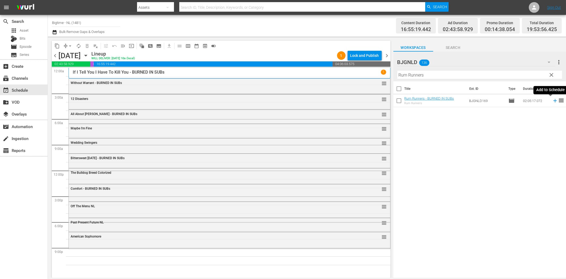
drag, startPoint x: 550, startPoint y: 101, endPoint x: 526, endPoint y: 109, distance: 26.0
click at [552, 101] on icon at bounding box center [555, 101] width 6 height 6
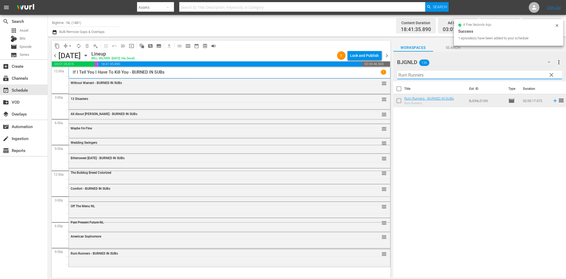
click at [433, 76] on input "Rum Runners" at bounding box center [479, 75] width 165 height 8
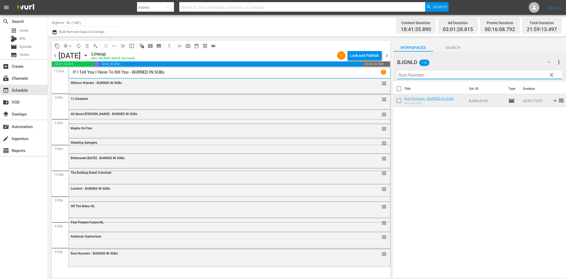
paste input "Solar Attack"
click at [552, 101] on icon at bounding box center [555, 101] width 6 height 6
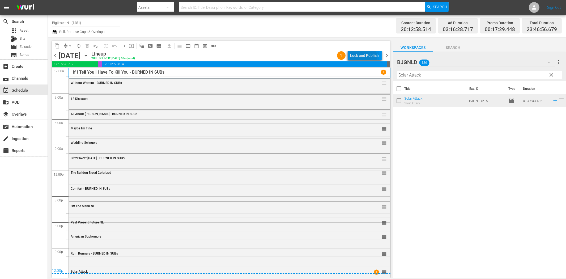
click at [363, 56] on div "Lock and Publish" at bounding box center [364, 56] width 29 height 10
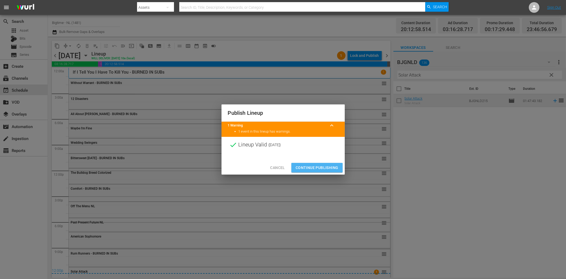
click at [314, 168] on span "Continue Publishing" at bounding box center [317, 167] width 43 height 7
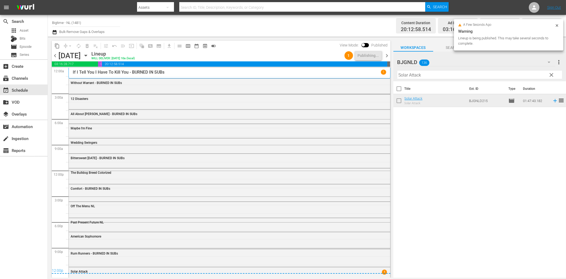
click at [386, 55] on span "chevron_right" at bounding box center [387, 55] width 7 height 7
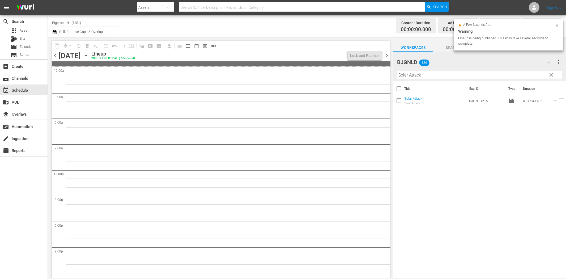
click at [415, 74] on input "Solar Attack" at bounding box center [479, 75] width 165 height 8
paste input "[PERSON_NAME] - Dressed to Kill Colorized"
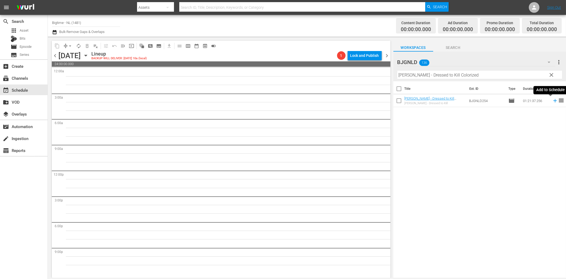
click at [552, 101] on icon at bounding box center [555, 101] width 6 height 6
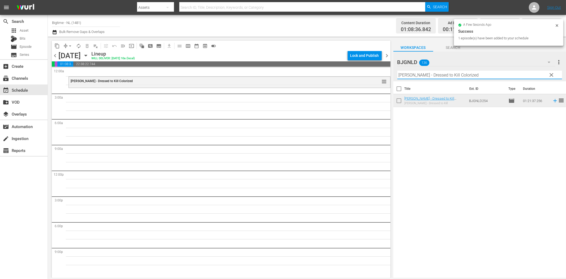
click at [411, 75] on input "[PERSON_NAME] - Dressed to Kill Colorized" at bounding box center [479, 75] width 165 height 8
paste input "Tunes of Glory"
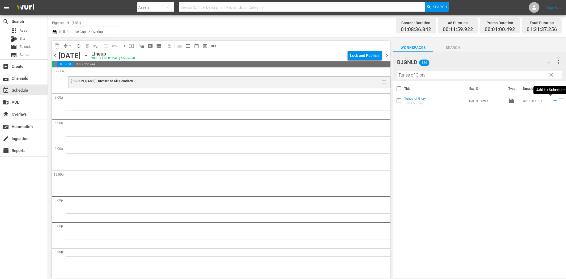
click at [552, 100] on icon at bounding box center [555, 101] width 6 height 6
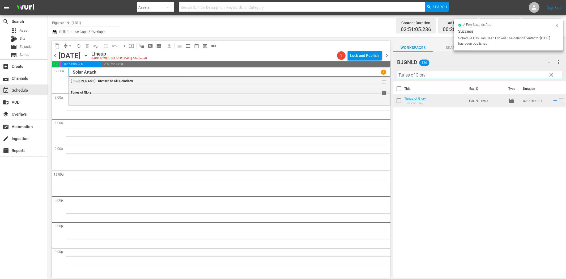
click at [434, 77] on input "Tunes of Glory" at bounding box center [479, 75] width 165 height 8
paste input "Arc - A Love St"
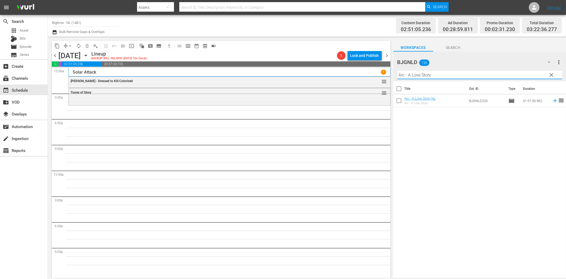
click at [552, 101] on icon at bounding box center [555, 101] width 6 height 6
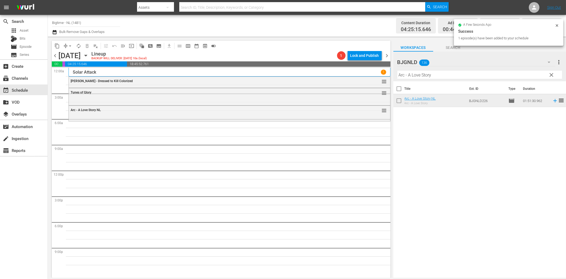
click at [428, 73] on input "Arc - A Love Story" at bounding box center [479, 75] width 165 height 8
paste input "Year And Change"
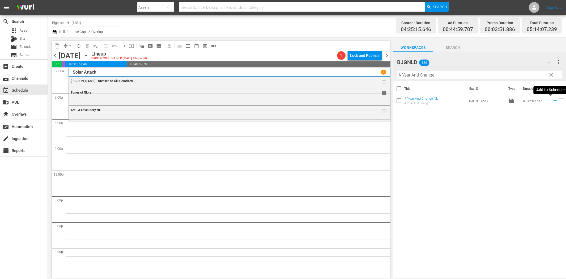
click at [553, 101] on icon at bounding box center [554, 100] width 3 height 3
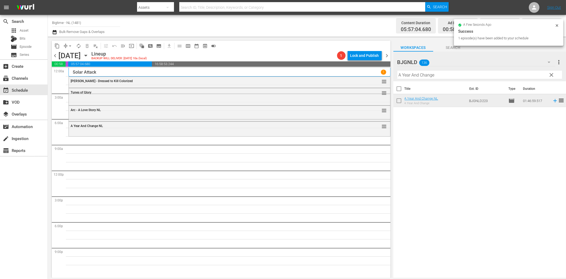
click at [426, 75] on input "A Year And Change" at bounding box center [479, 75] width 165 height 8
paste input "6 Non Smokers"
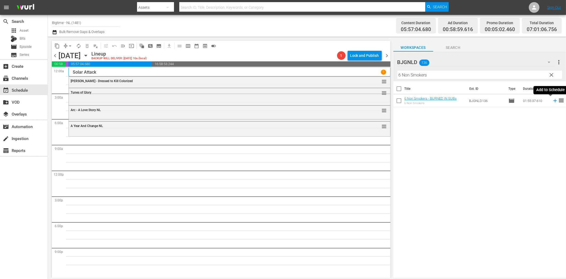
click at [553, 100] on icon at bounding box center [554, 100] width 3 height 3
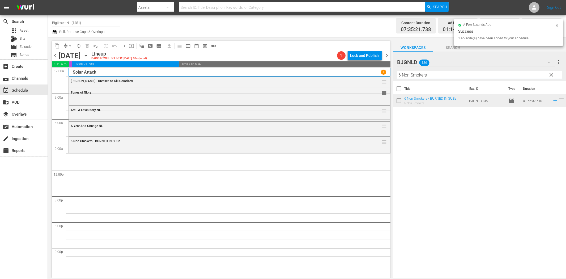
click at [453, 74] on input "6 Non Smokers" at bounding box center [479, 75] width 165 height 8
paste input "The Black Swan"
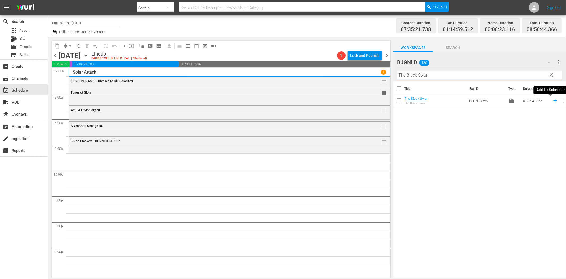
click at [552, 101] on icon at bounding box center [555, 101] width 6 height 6
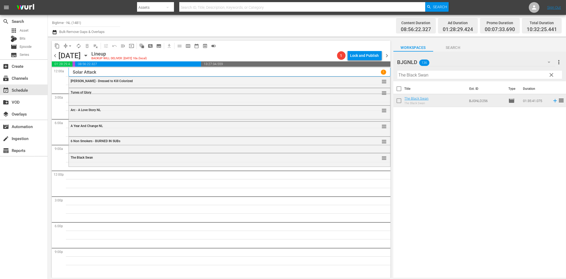
click at [436, 76] on input "The Black Swan" at bounding box center [479, 75] width 165 height 8
paste input "Hibiscus"
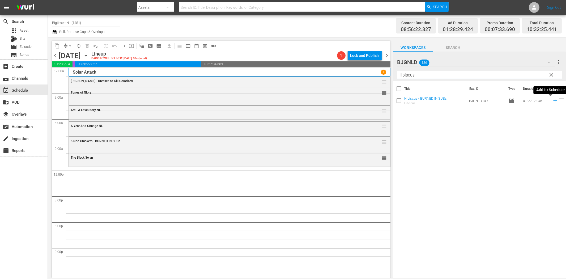
click at [552, 101] on icon at bounding box center [555, 101] width 6 height 6
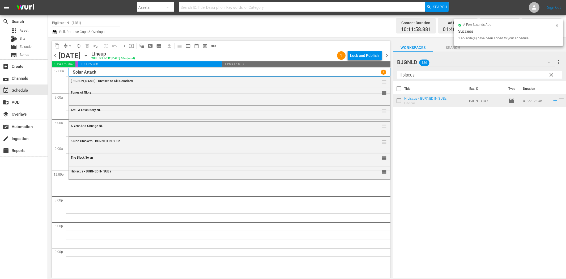
click at [432, 75] on input "Hibiscus" at bounding box center [479, 75] width 165 height 8
paste input "The Script of Life"
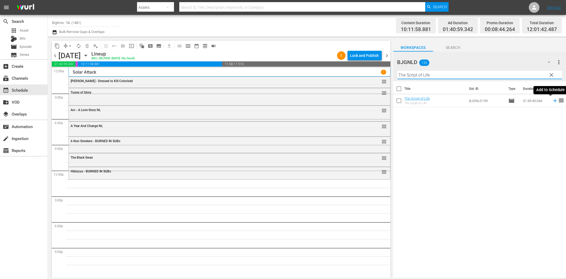
click at [552, 102] on icon at bounding box center [555, 101] width 6 height 6
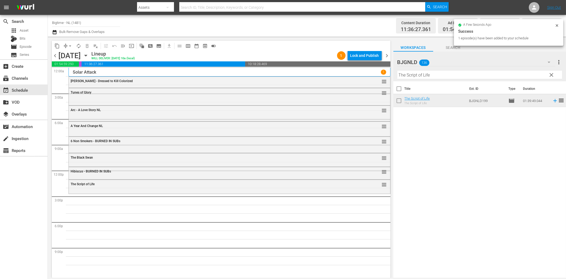
click at [410, 76] on input "The Script of Life" at bounding box center [479, 75] width 165 height 8
paste input "Welcome to the Men's Group"
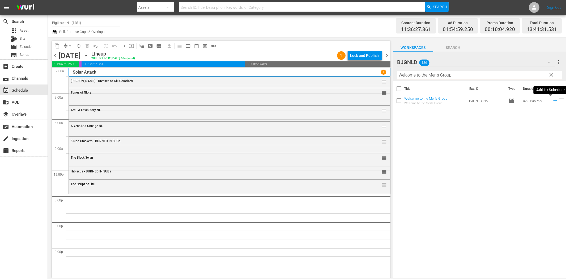
click at [553, 100] on icon at bounding box center [554, 100] width 3 height 3
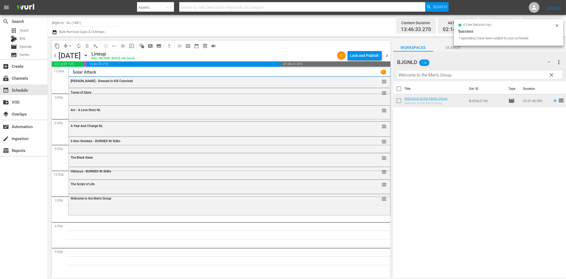
click at [420, 75] on input "Welcome to the Men's Group" at bounding box center [479, 75] width 165 height 8
paste input "Premeditated (Profiled)"
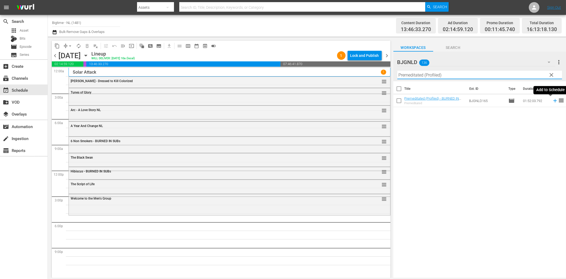
click at [552, 102] on icon at bounding box center [555, 101] width 6 height 6
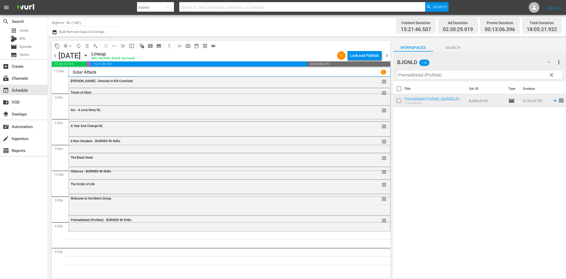
click at [446, 74] on input "Premeditated (Profiled)" at bounding box center [479, 75] width 165 height 8
paste input "At the [GEOGRAPHIC_DATA]"
click at [553, 100] on icon at bounding box center [554, 100] width 3 height 3
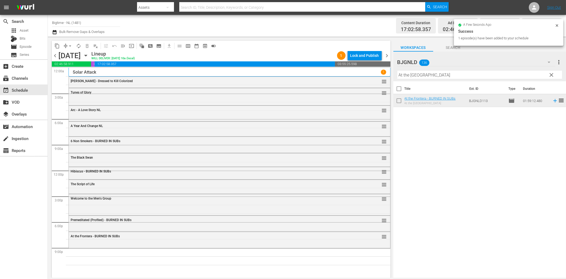
click at [439, 75] on input "At the [GEOGRAPHIC_DATA]" at bounding box center [479, 75] width 165 height 8
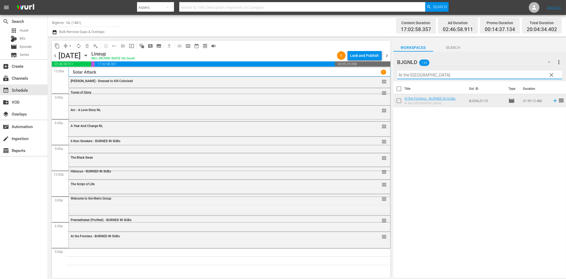
paste input "Twice"
click at [552, 100] on icon at bounding box center [555, 101] width 6 height 6
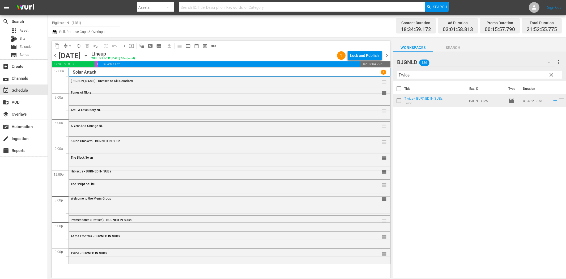
click at [423, 76] on input "Twice" at bounding box center [479, 75] width 165 height 8
paste input "[PERSON_NAME] is the Best Medicin"
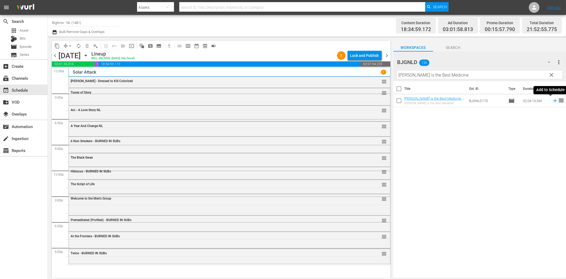
click at [552, 100] on icon at bounding box center [555, 101] width 6 height 6
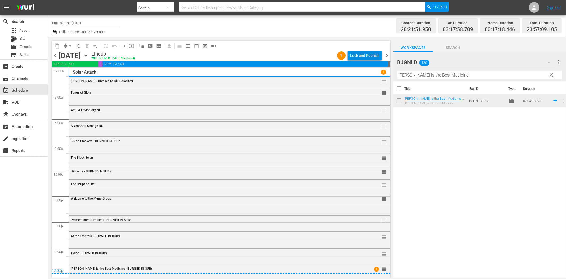
click at [362, 56] on div "Lock and Publish" at bounding box center [364, 56] width 29 height 10
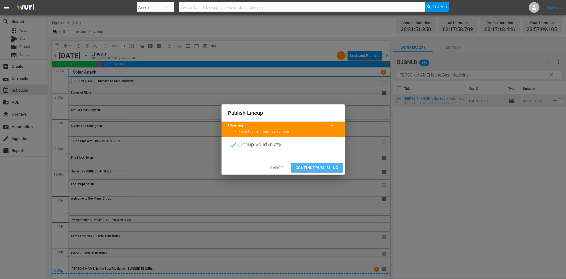
click at [320, 164] on span "Continue Publishing" at bounding box center [317, 167] width 43 height 7
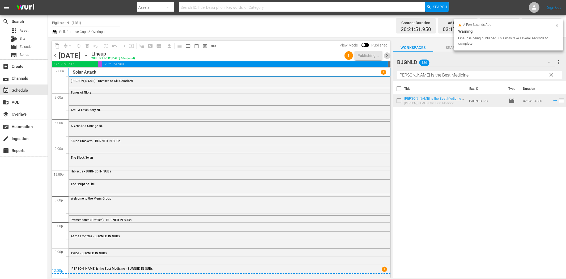
click at [388, 56] on span "chevron_right" at bounding box center [387, 55] width 7 height 7
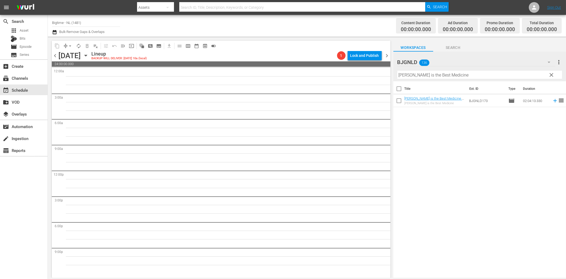
click at [428, 75] on input "[PERSON_NAME] is the Best Medicine" at bounding box center [479, 75] width 165 height 8
paste input "The Shattering"
click at [552, 101] on icon at bounding box center [555, 101] width 6 height 6
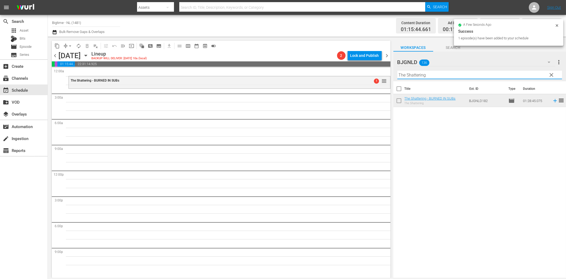
click at [420, 74] on input "The Shattering" at bounding box center [479, 75] width 165 height 8
paste input "Sand Angels"
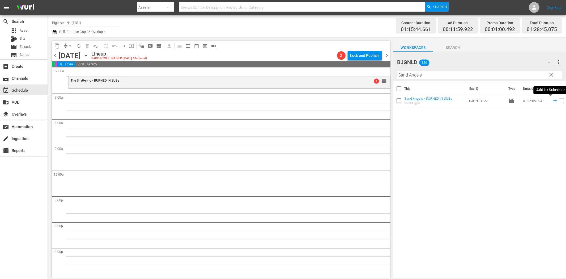
click at [552, 103] on icon at bounding box center [555, 101] width 6 height 6
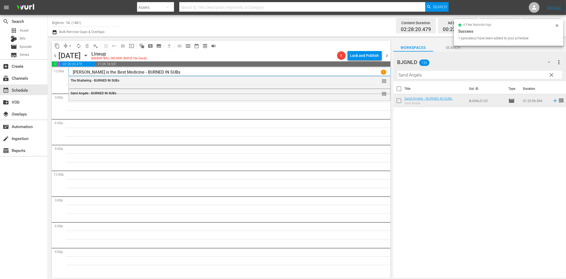
click at [429, 76] on input "Sand Angels" at bounding box center [479, 75] width 165 height 8
paste input "[PERSON_NAME] [PERSON_NAME]: The Theory of Love"
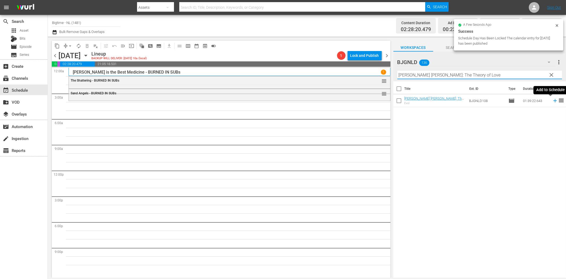
click at [552, 100] on icon at bounding box center [555, 101] width 6 height 6
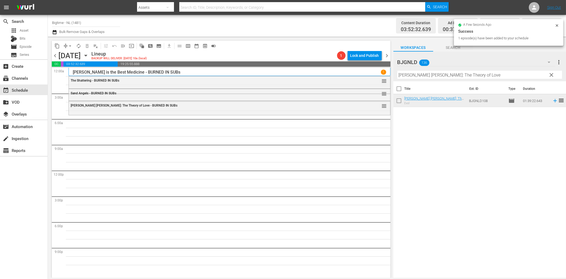
click at [419, 71] on input "[PERSON_NAME] [PERSON_NAME]: The Theory of Love" at bounding box center [479, 75] width 165 height 8
paste input "Chelsea"
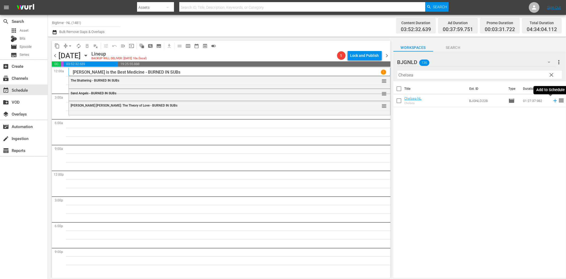
click at [552, 100] on icon at bounding box center [555, 101] width 6 height 6
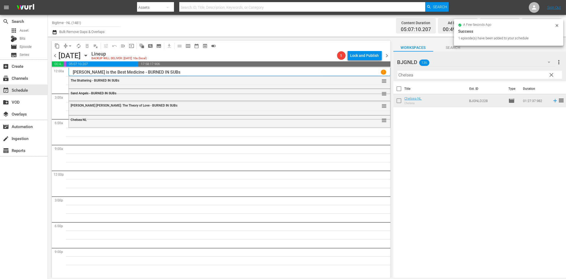
click at [414, 73] on input "Chelsea" at bounding box center [479, 75] width 165 height 8
paste input "Love is Blind"
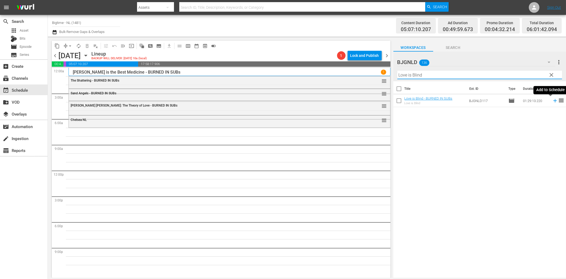
click at [553, 101] on icon at bounding box center [554, 100] width 3 height 3
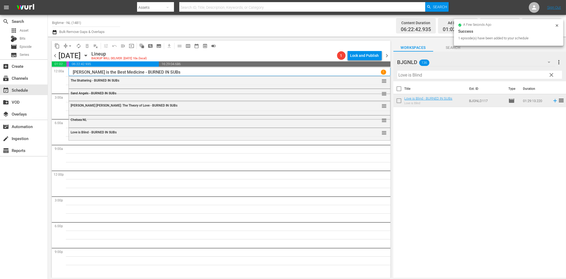
click at [415, 74] on input "Love is Blind" at bounding box center [479, 75] width 165 height 8
paste input "Native Hearts"
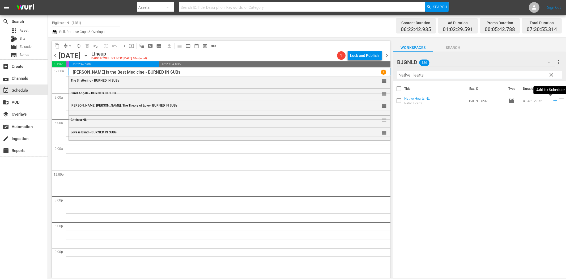
click at [552, 99] on icon at bounding box center [555, 101] width 6 height 6
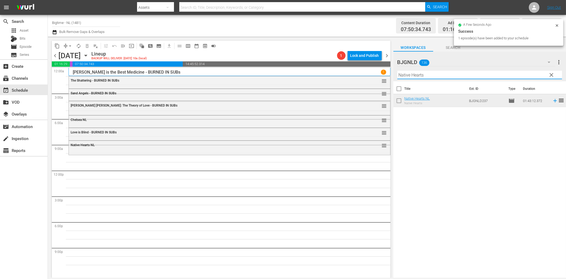
click at [507, 76] on input "Native Hearts" at bounding box center [479, 75] width 165 height 8
paste input "Created Equal"
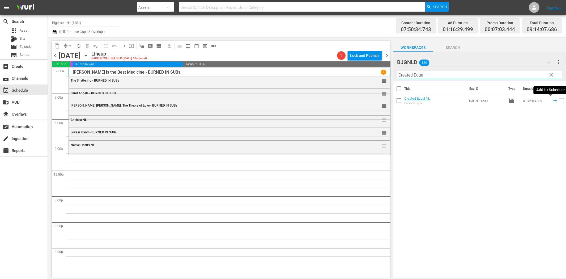
click at [553, 101] on icon at bounding box center [554, 100] width 3 height 3
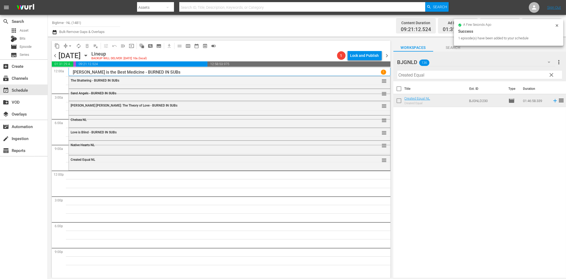
click at [435, 72] on input "Created Equal" at bounding box center [479, 75] width 165 height 8
paste input "Harbinger"
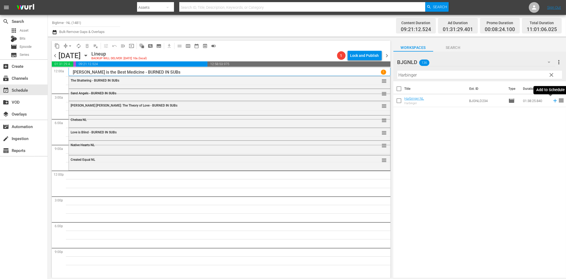
drag, startPoint x: 551, startPoint y: 101, endPoint x: 535, endPoint y: 102, distance: 16.0
click at [553, 101] on icon at bounding box center [554, 100] width 3 height 3
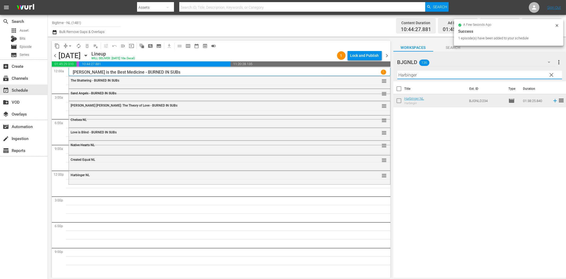
click at [450, 76] on input "Harbinger" at bounding box center [479, 75] width 165 height 8
paste input "Stunt Games"
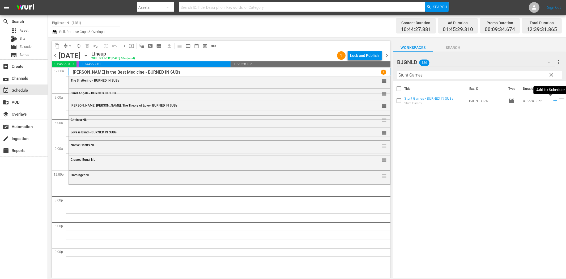
click at [552, 100] on icon at bounding box center [555, 101] width 6 height 6
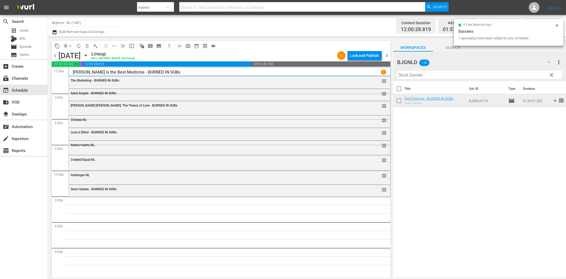
click at [438, 73] on input "Stunt Games" at bounding box center [479, 75] width 165 height 8
paste input "Light of Mine"
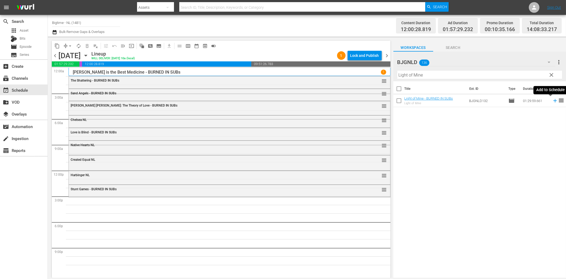
click at [552, 100] on icon at bounding box center [555, 101] width 6 height 6
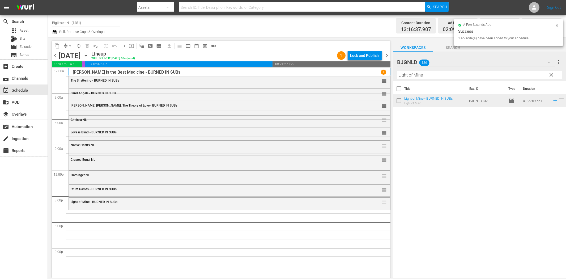
click at [431, 76] on input "Light of Mine" at bounding box center [479, 75] width 165 height 8
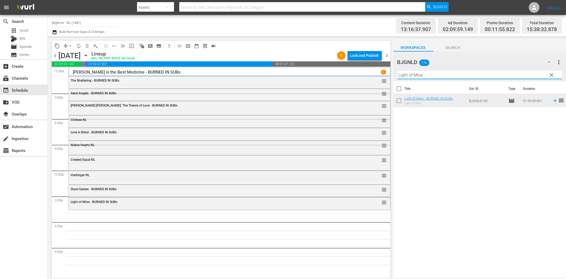
paste input "Subzero"
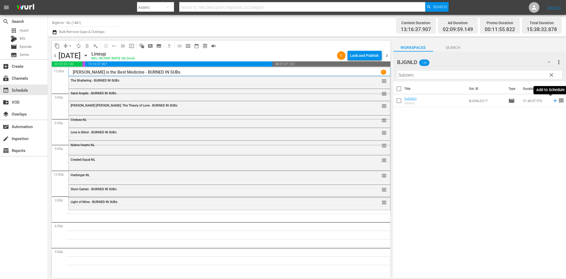
click at [553, 101] on icon at bounding box center [554, 100] width 3 height 3
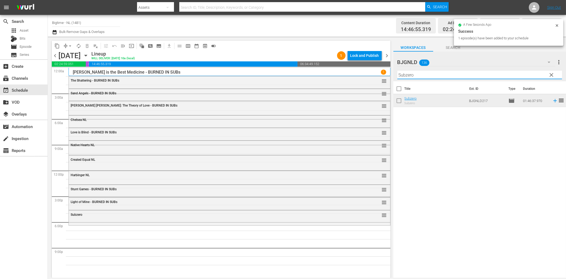
click at [454, 75] on input "Subzero" at bounding box center [479, 75] width 165 height 8
paste input "Icetastrophe"
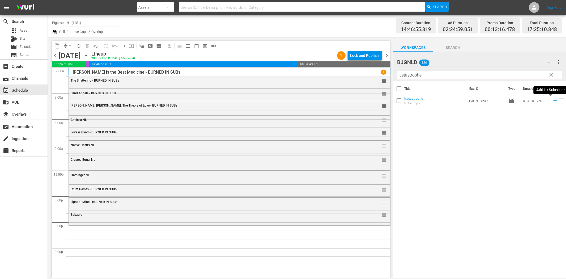
drag, startPoint x: 551, startPoint y: 101, endPoint x: 548, endPoint y: 101, distance: 2.9
click at [553, 101] on icon at bounding box center [554, 100] width 3 height 3
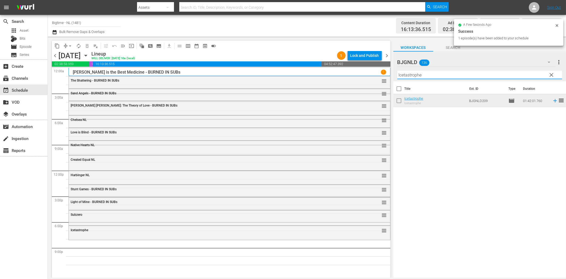
click at [473, 75] on input "Icetastrophe" at bounding box center [479, 75] width 165 height 8
paste input "Out Past Dark"
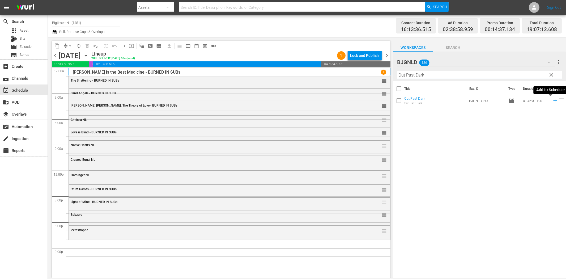
click at [552, 100] on icon at bounding box center [555, 101] width 6 height 6
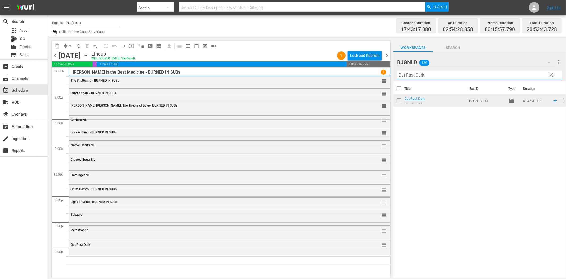
click at [412, 76] on input "Out Past Dark" at bounding box center [479, 75] width 165 height 8
paste input "Survive or Die"
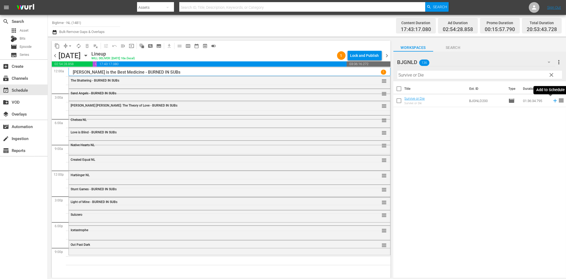
click at [553, 101] on icon at bounding box center [554, 100] width 3 height 3
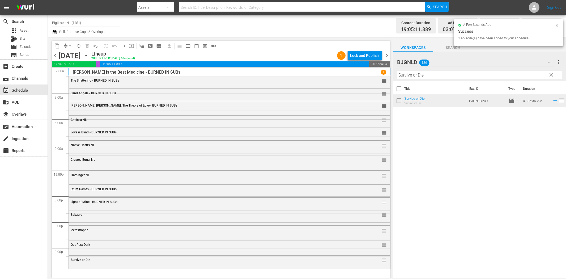
click at [404, 76] on input "Survive or Die" at bounding box center [479, 75] width 165 height 8
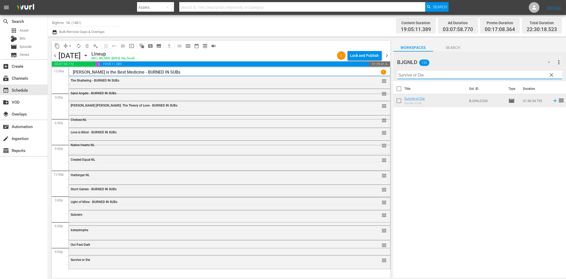
paste input "tormageddon"
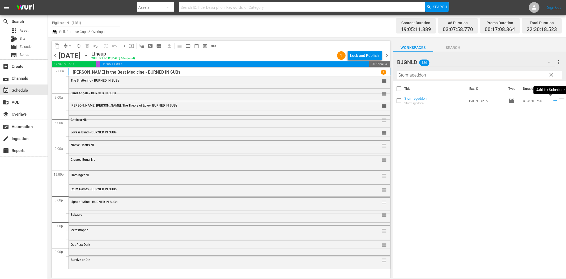
type input "Stormageddon"
click at [552, 100] on icon at bounding box center [555, 101] width 6 height 6
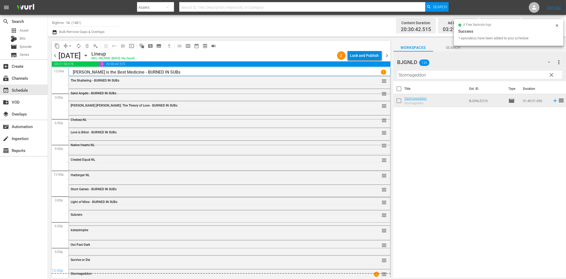
click at [367, 52] on div "Lock and Publish" at bounding box center [364, 56] width 29 height 10
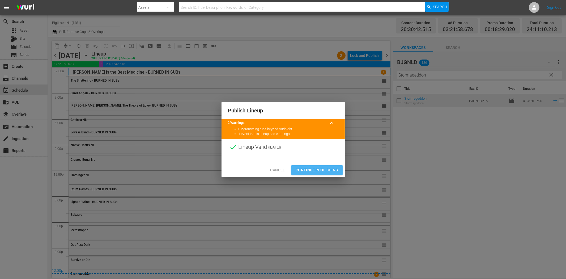
click at [322, 167] on span "Continue Publishing" at bounding box center [317, 170] width 43 height 7
